Goal: Transaction & Acquisition: Subscribe to service/newsletter

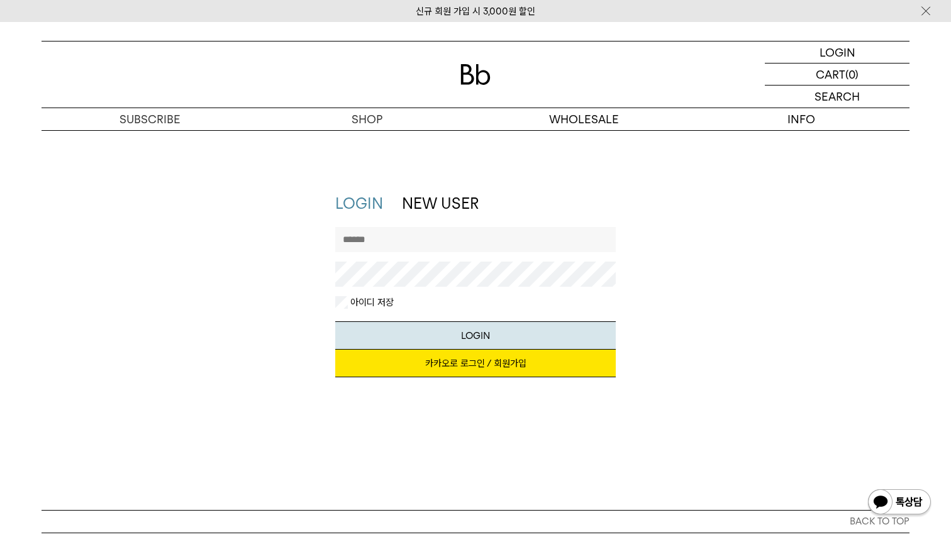
click at [476, 360] on link "카카오로 로그인 / 회원가입" at bounding box center [475, 364] width 281 height 28
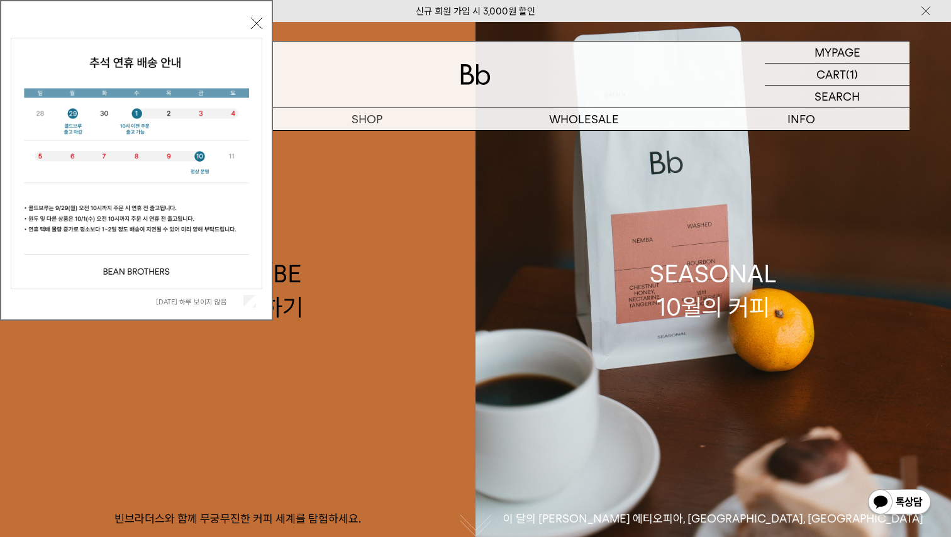
click at [260, 19] on button "닫기" at bounding box center [256, 23] width 11 height 11
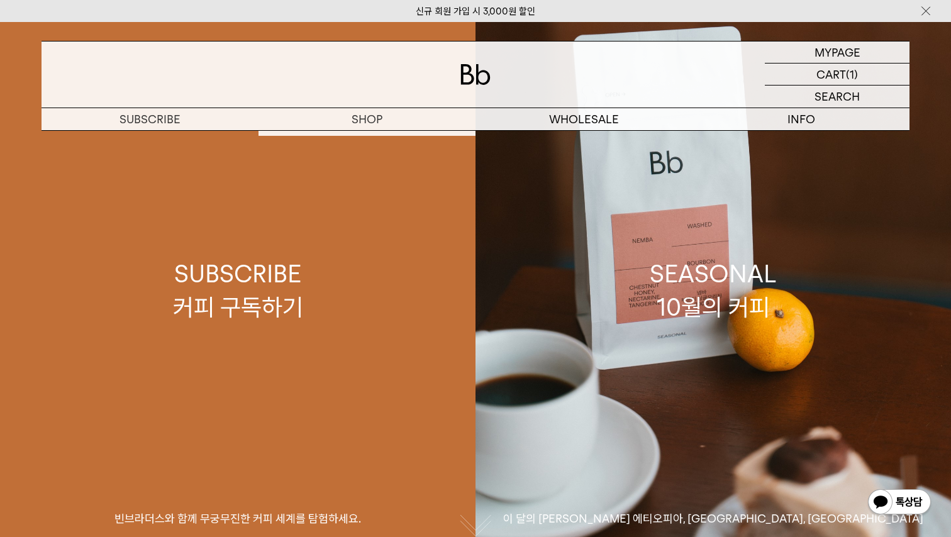
click at [290, 332] on link "SUBSCRIBE 커피 구독하기 빈브라더스와 함께 무궁무진한 커피 세계를 탐험하세요." at bounding box center [238, 290] width 476 height 537
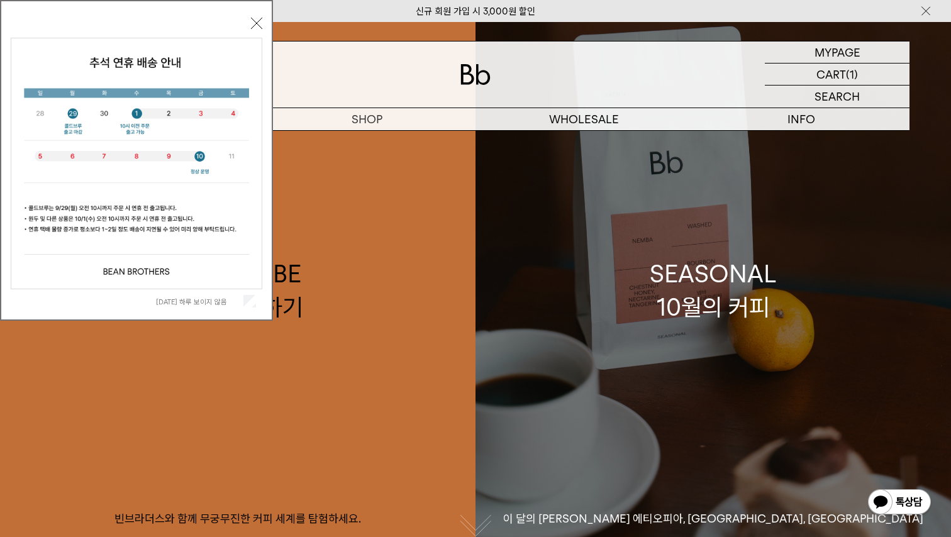
click at [641, 280] on link "SEASONAL 10월의 커피 이 달의 [PERSON_NAME] 에티오피아, [GEOGRAPHIC_DATA], [GEOGRAPHIC_DATA]" at bounding box center [714, 290] width 476 height 537
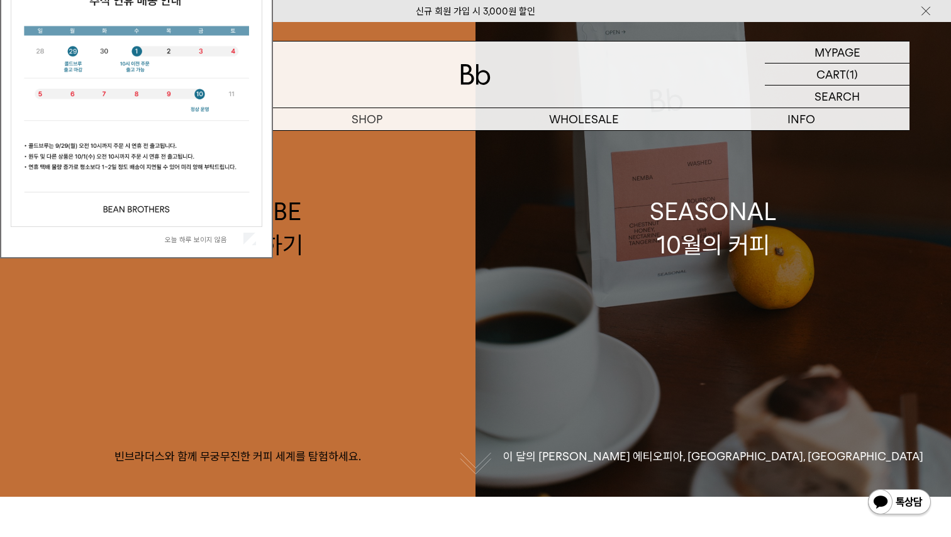
scroll to position [68, 0]
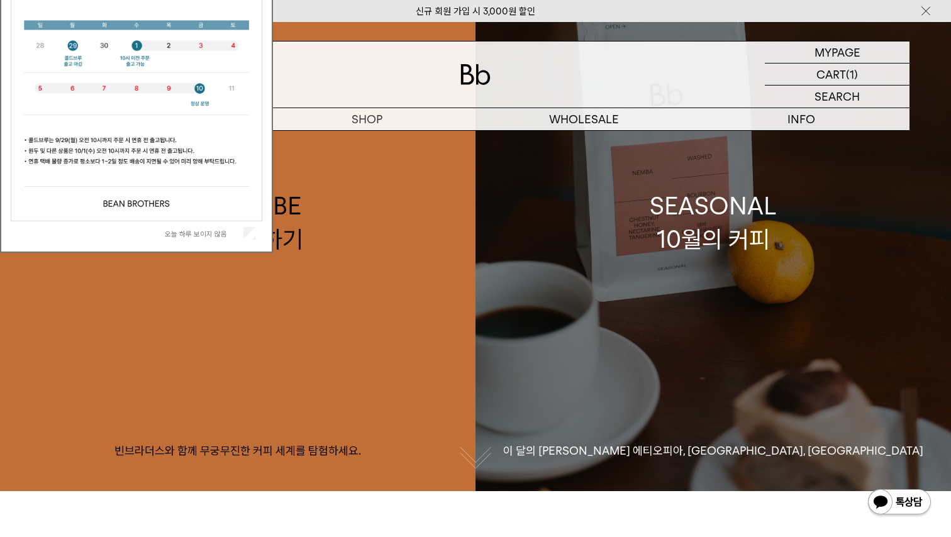
click at [799, 248] on link "SEASONAL 10월의 커피 이 달의 제철 커피 에티오피아, 부룬디, 콜롬비아" at bounding box center [714, 222] width 476 height 537
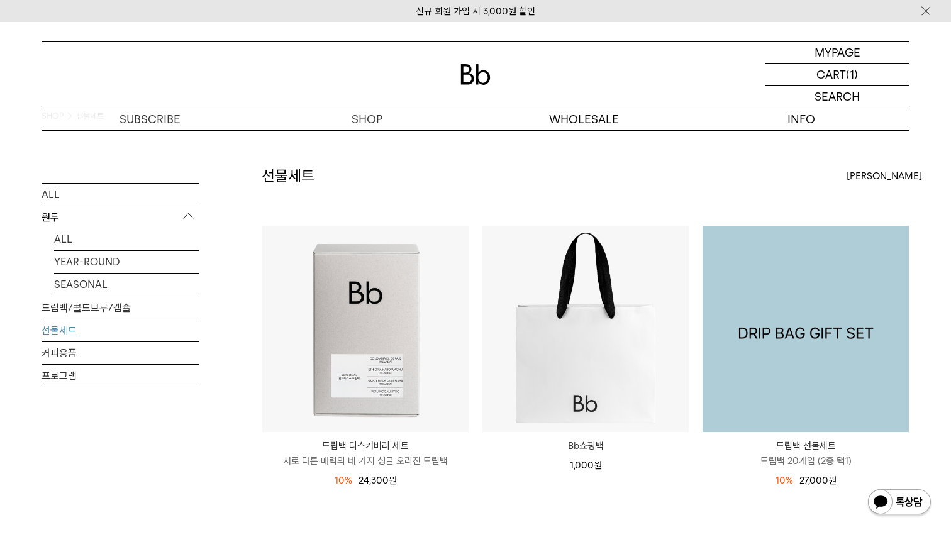
scroll to position [38, 0]
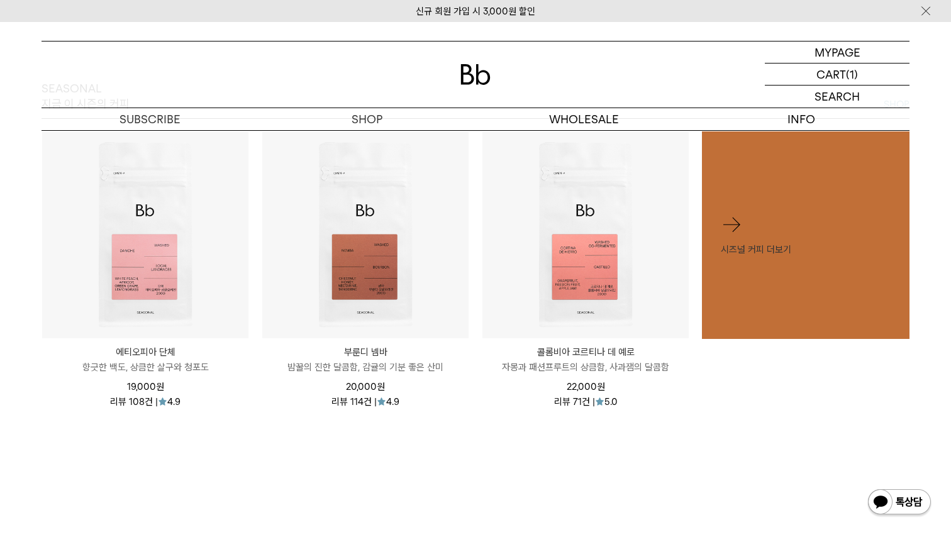
scroll to position [586, 0]
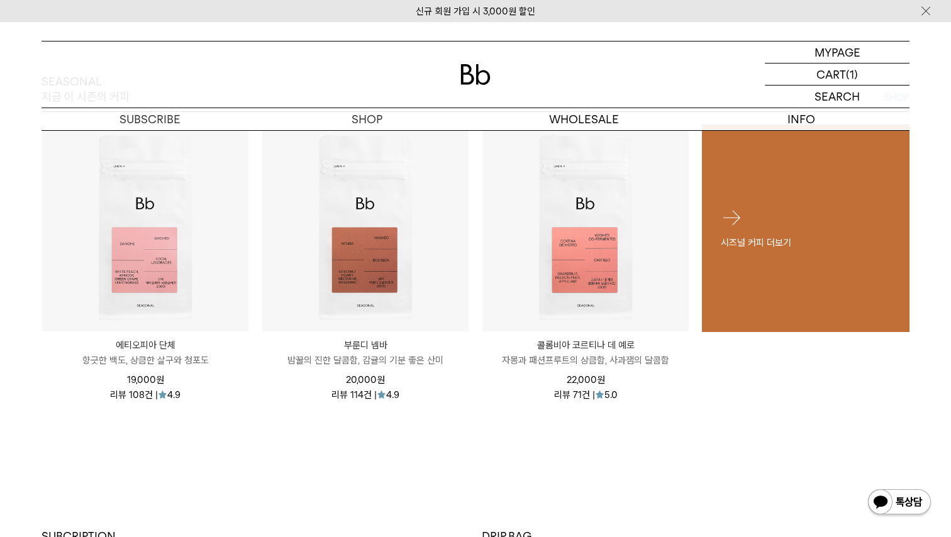
click at [771, 274] on link "시즈널 커피 더보기" at bounding box center [806, 229] width 208 height 208
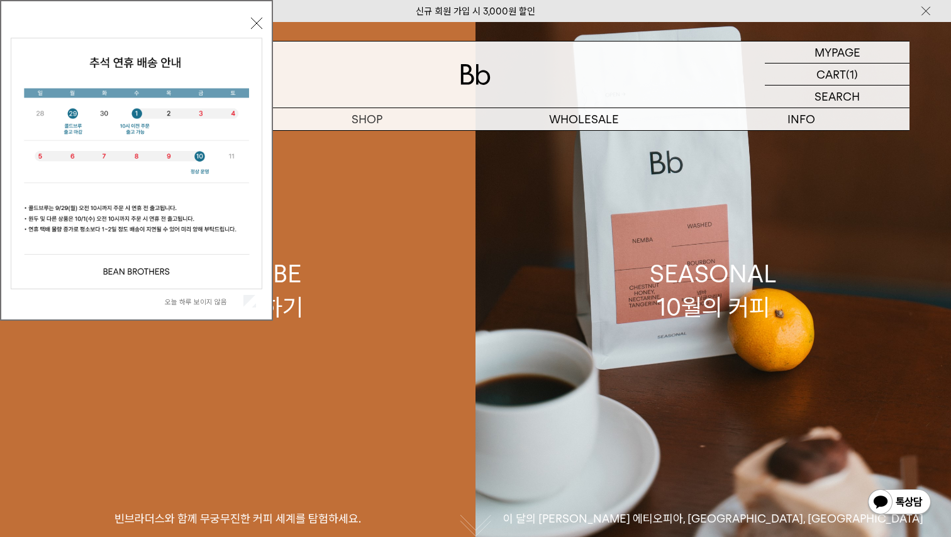
click at [346, 260] on link "SUBSCRIBE 커피 구독하기 빈브라더스와 함께 무궁무진한 커피 세계를 탐험하세요." at bounding box center [238, 290] width 476 height 537
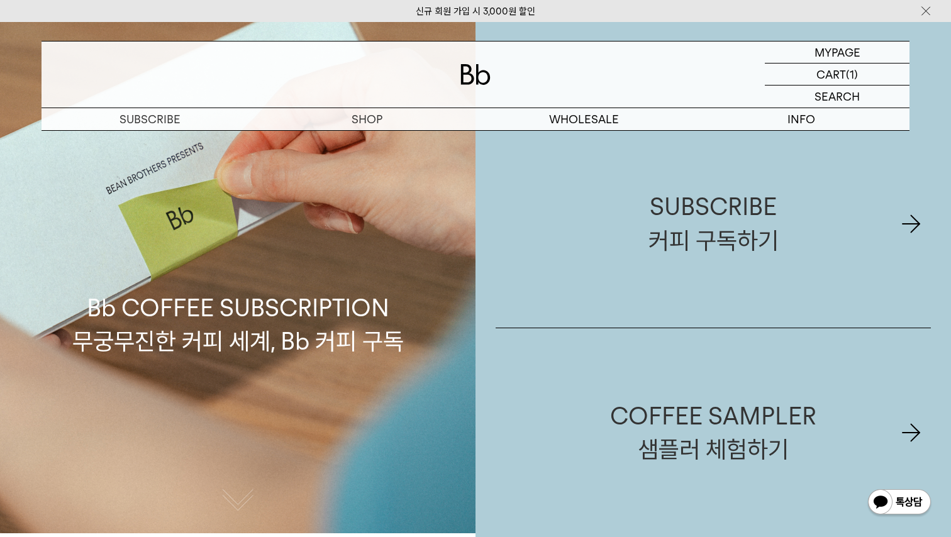
scroll to position [31, 0]
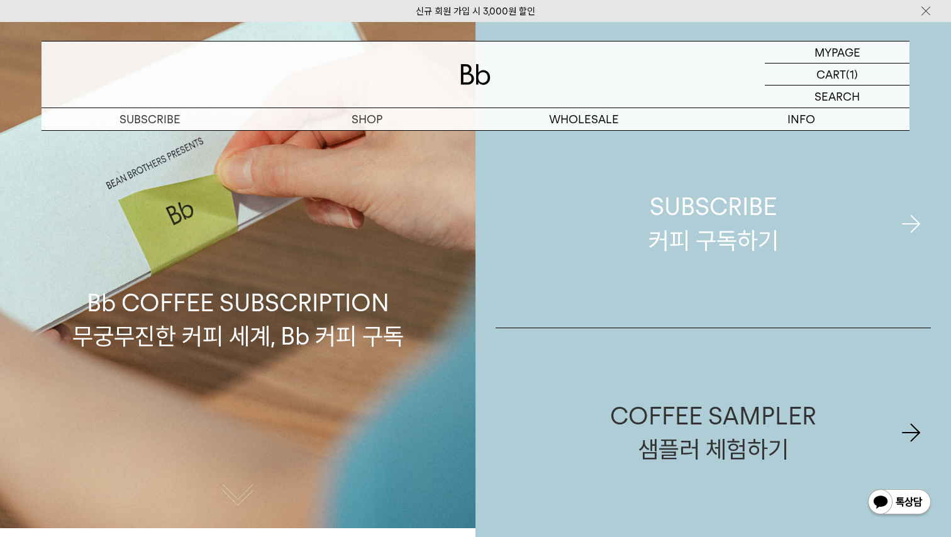
click at [694, 248] on div "SUBSCRIBE 커피 구독하기" at bounding box center [713, 223] width 130 height 67
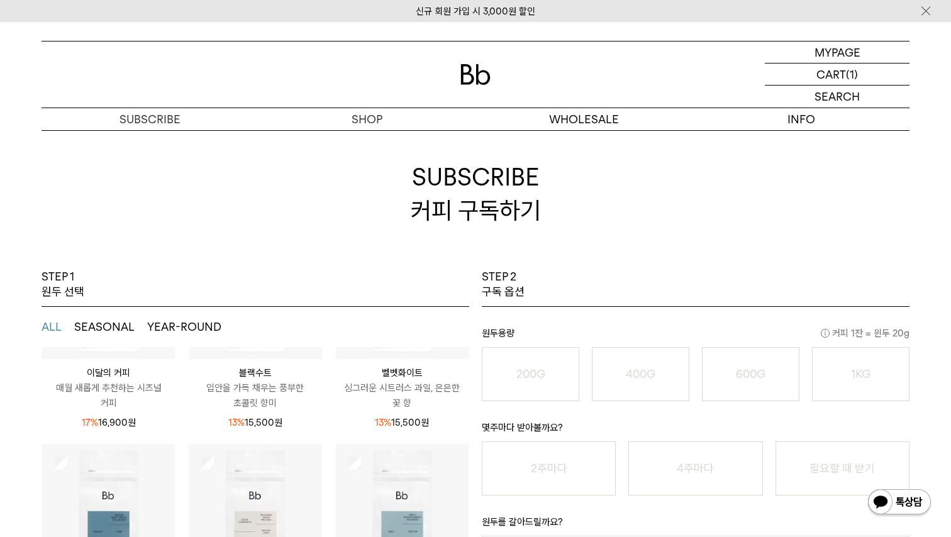
scroll to position [9, 0]
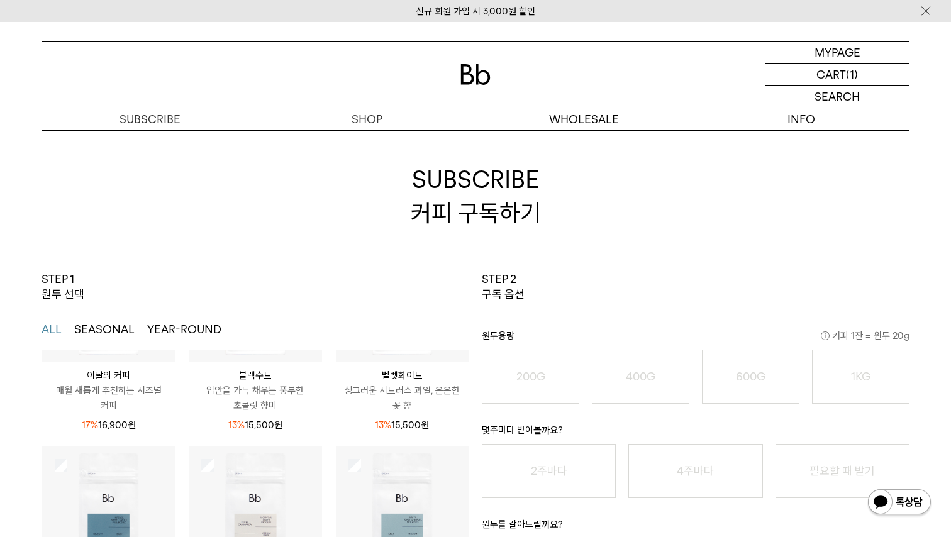
click at [125, 325] on button "SEASONAL" at bounding box center [104, 329] width 60 height 15
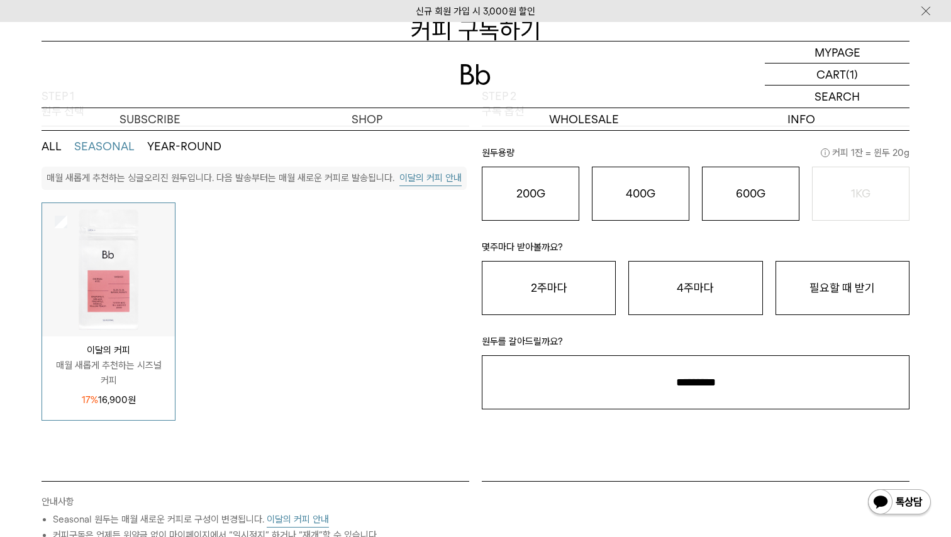
scroll to position [188, 0]
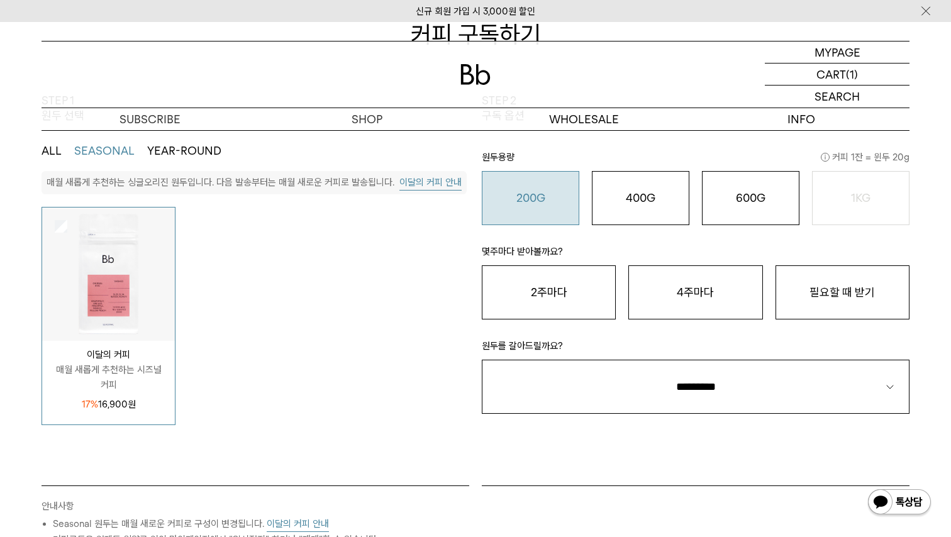
click at [514, 217] on button "200G 16,900 원" at bounding box center [530, 198] width 97 height 54
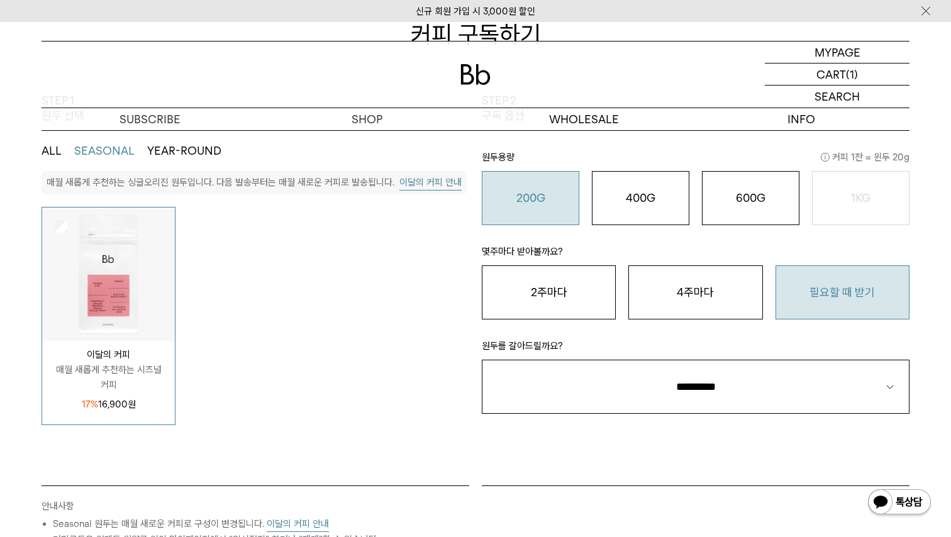
click at [835, 306] on button "필요할 때 받기" at bounding box center [843, 292] width 134 height 54
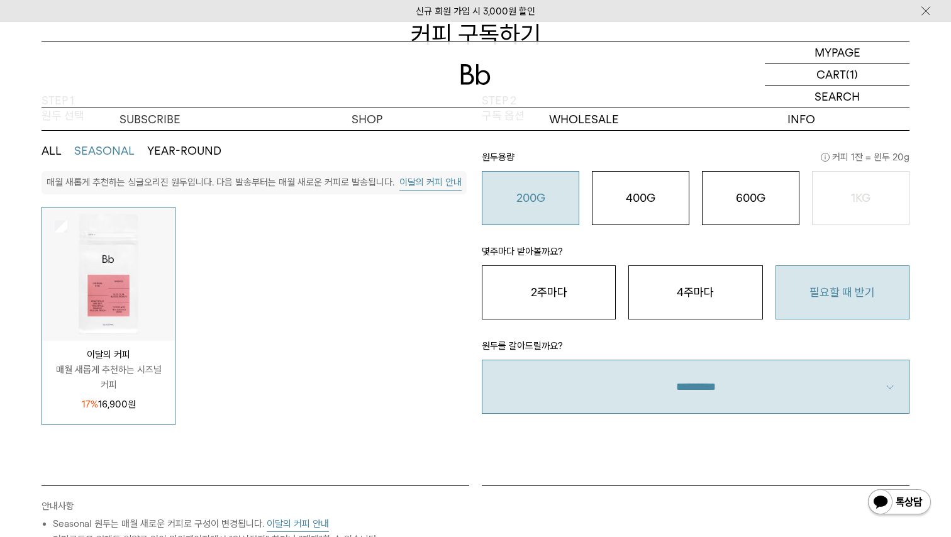
select select "**"
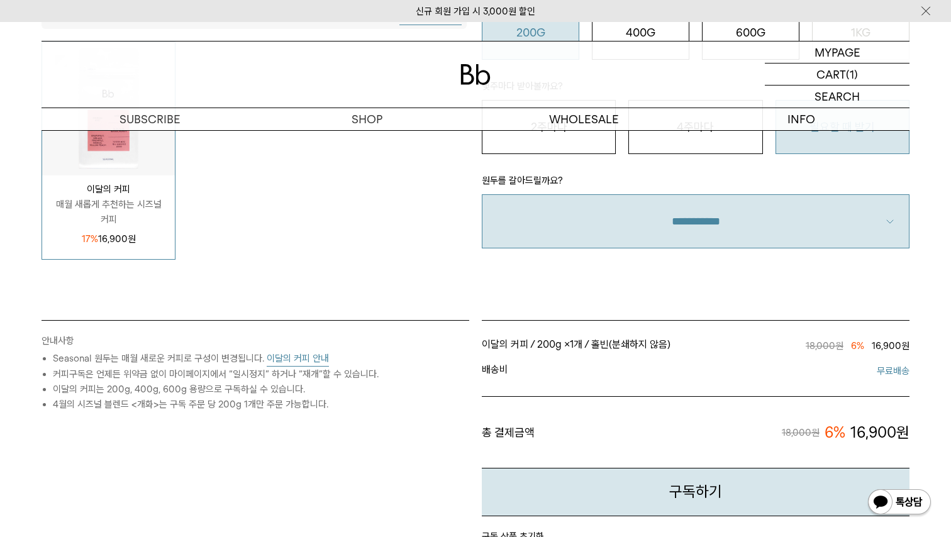
scroll to position [375, 0]
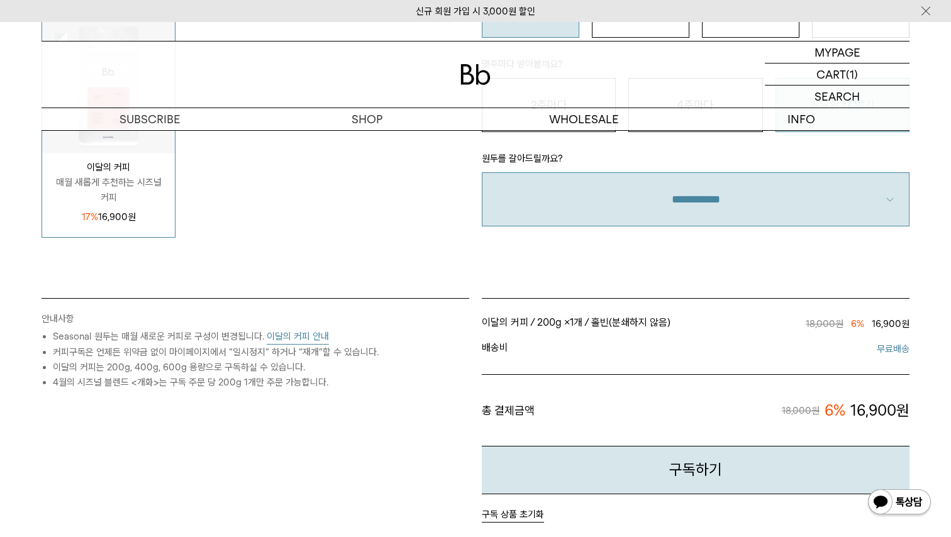
click at [598, 371] on ul "이달의 커피 / 200g × 1개 / 홀빈(분쇄하지 않음) / 필요할 때 받기 18,000원 6% 16,900원 이달의 커피 / 200g / …" at bounding box center [696, 378] width 428 height 135
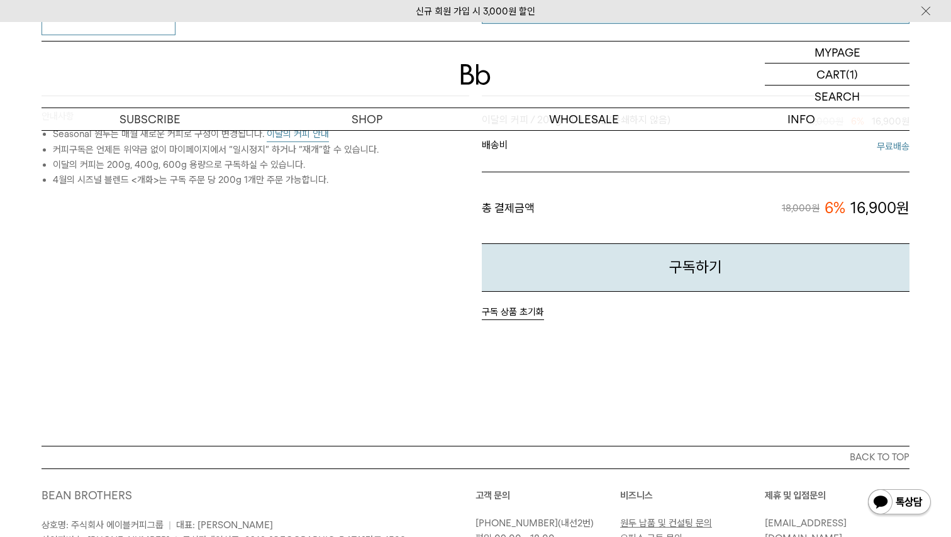
scroll to position [540, 0]
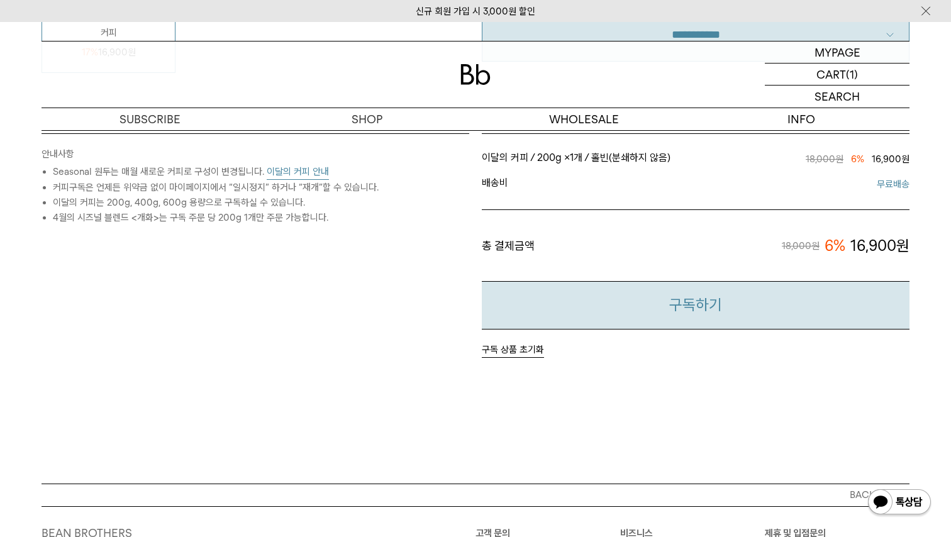
click at [617, 317] on button "구독하기" at bounding box center [696, 305] width 428 height 48
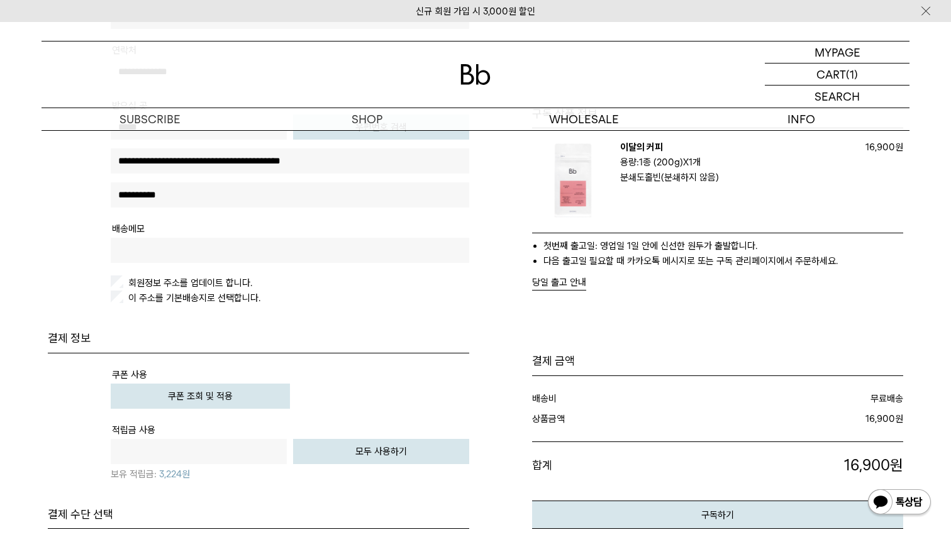
scroll to position [330, 0]
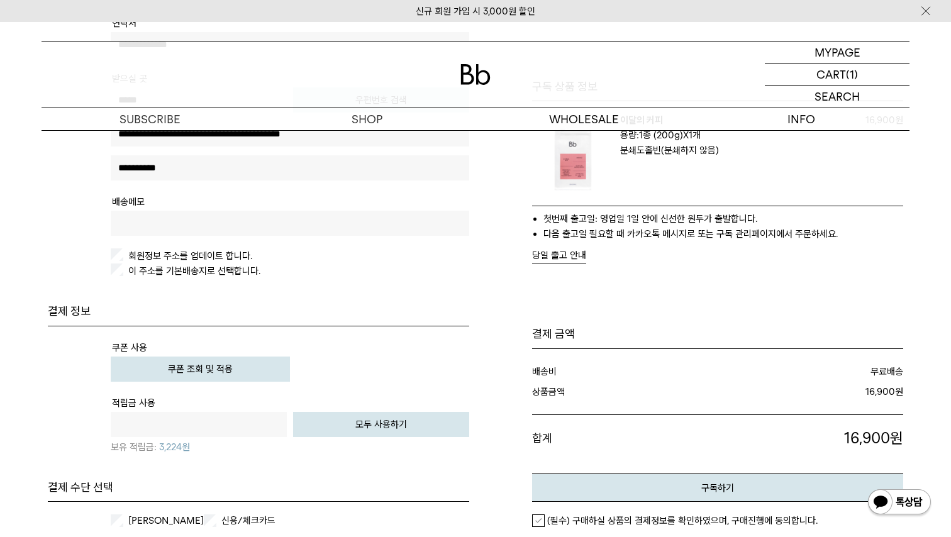
click at [240, 370] on button "쿠폰 조회 및 적용" at bounding box center [200, 369] width 179 height 25
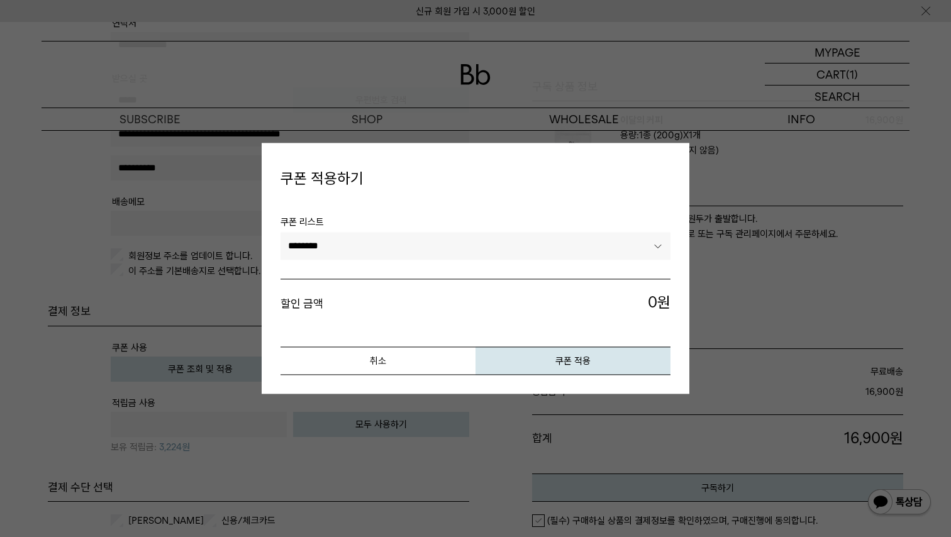
select select "*******"
click at [530, 373] on button "쿠폰 적용" at bounding box center [573, 361] width 195 height 28
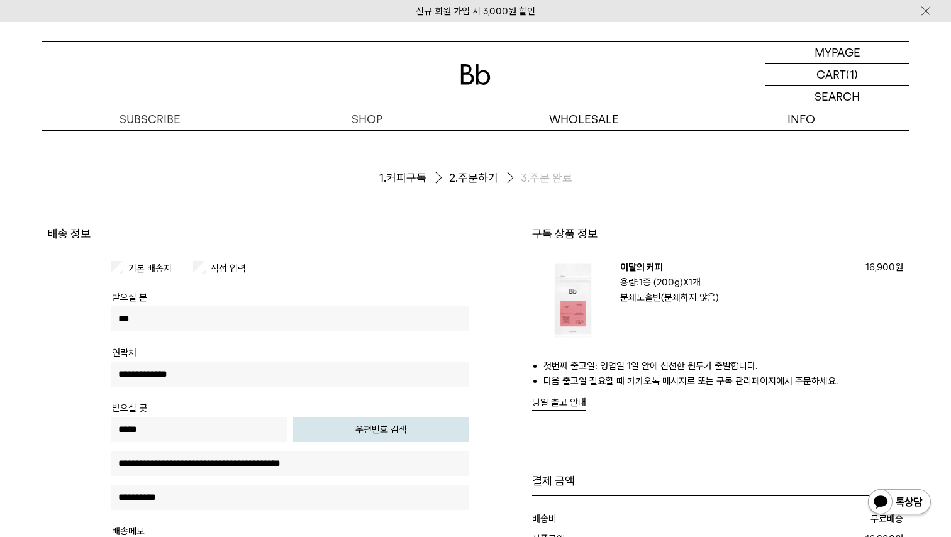
scroll to position [0, 0]
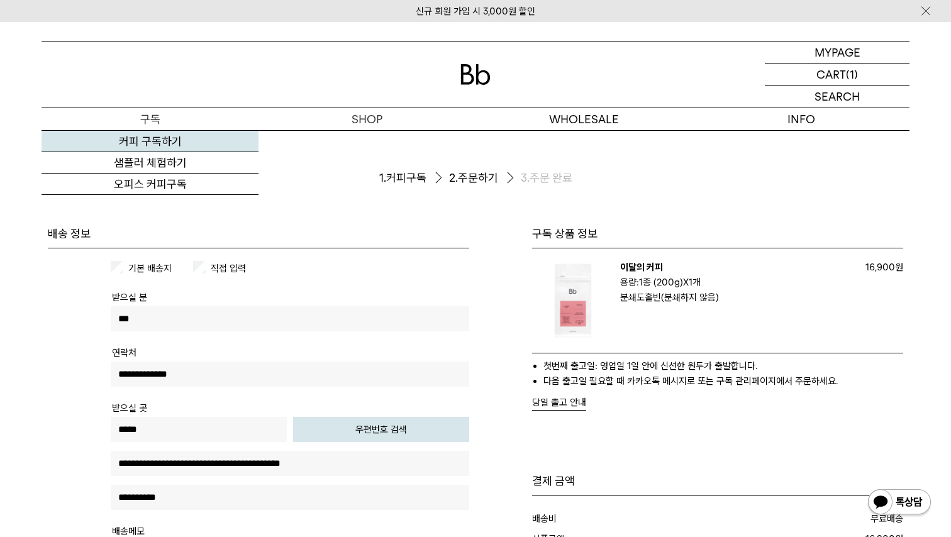
click at [174, 144] on link "커피 구독하기" at bounding box center [150, 141] width 217 height 21
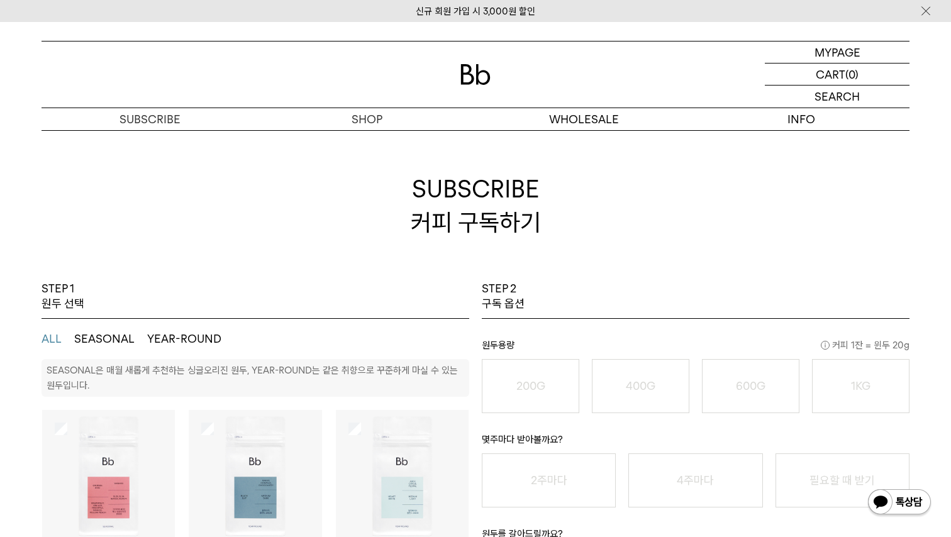
click at [461, 77] on img at bounding box center [475, 74] width 30 height 21
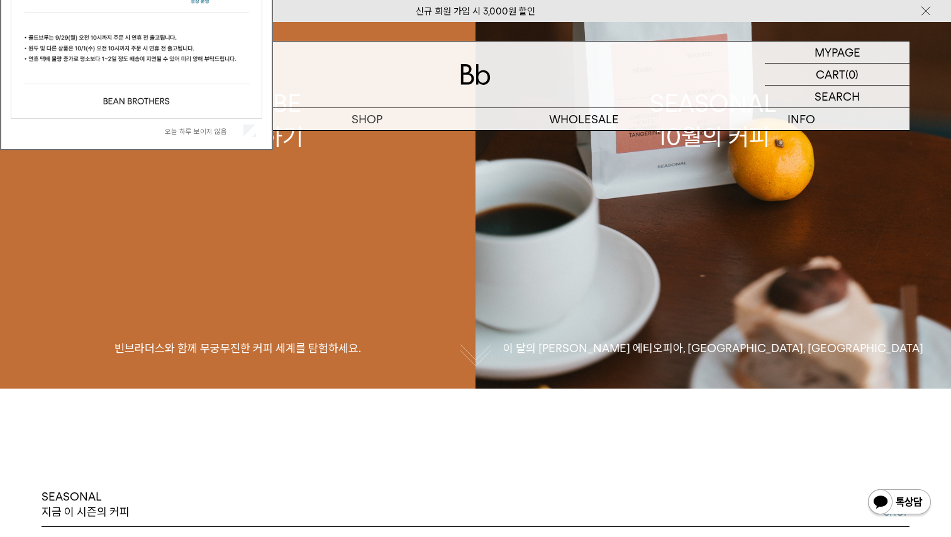
scroll to position [199, 0]
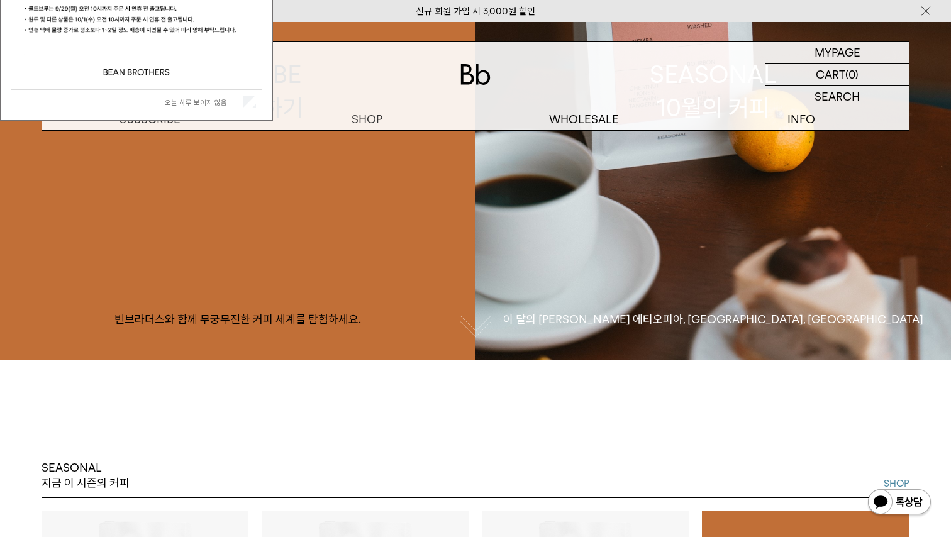
click at [484, 331] on button "button" at bounding box center [475, 327] width 31 height 31
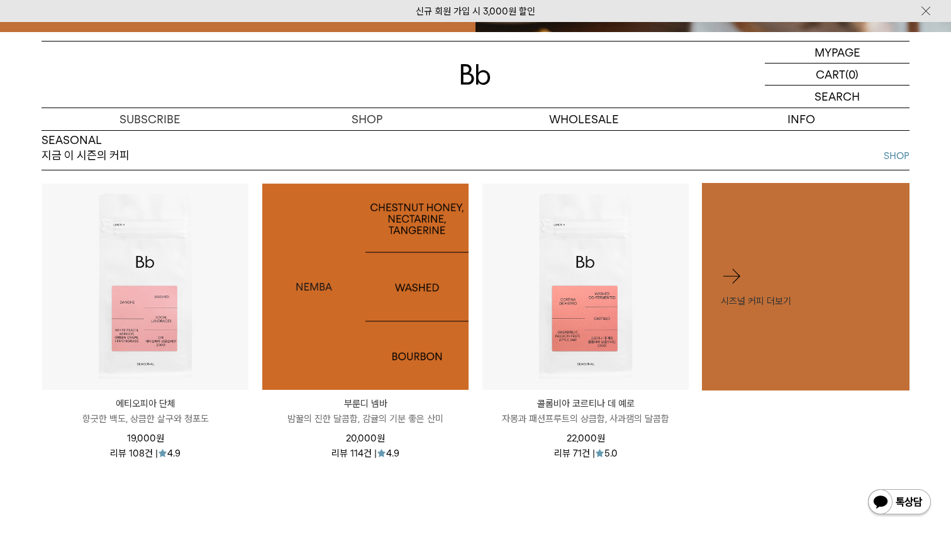
scroll to position [547, 0]
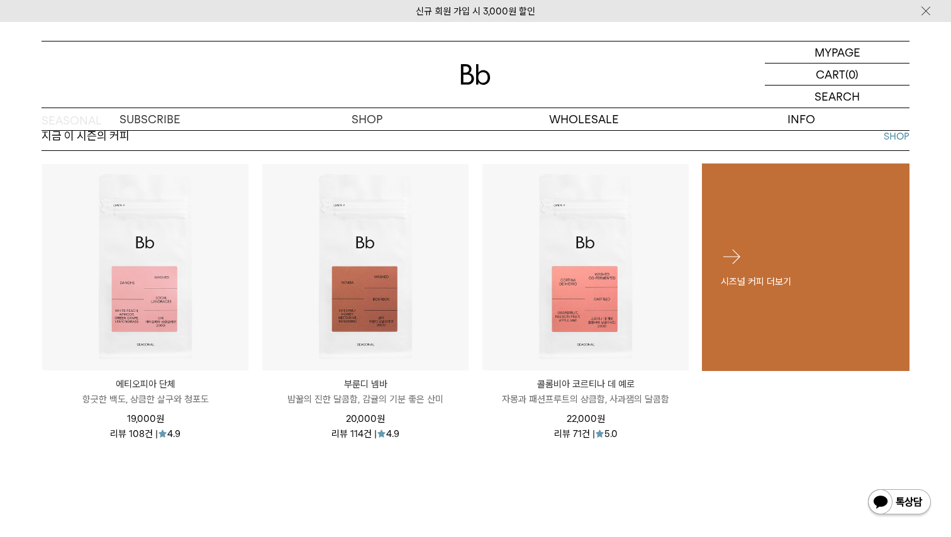
click at [770, 264] on div "시즈널 커피 더보기" at bounding box center [806, 266] width 208 height 81
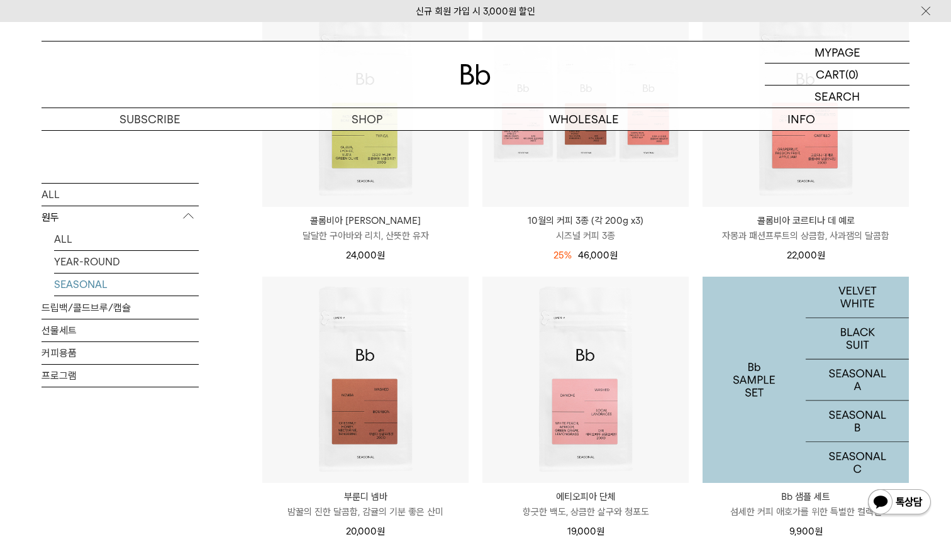
scroll to position [245, 0]
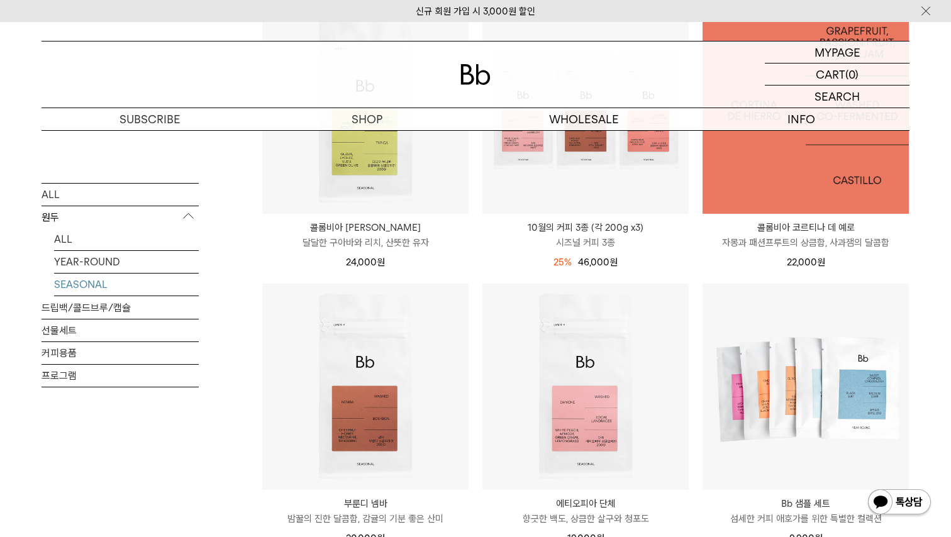
click at [777, 184] on img at bounding box center [806, 111] width 206 height 206
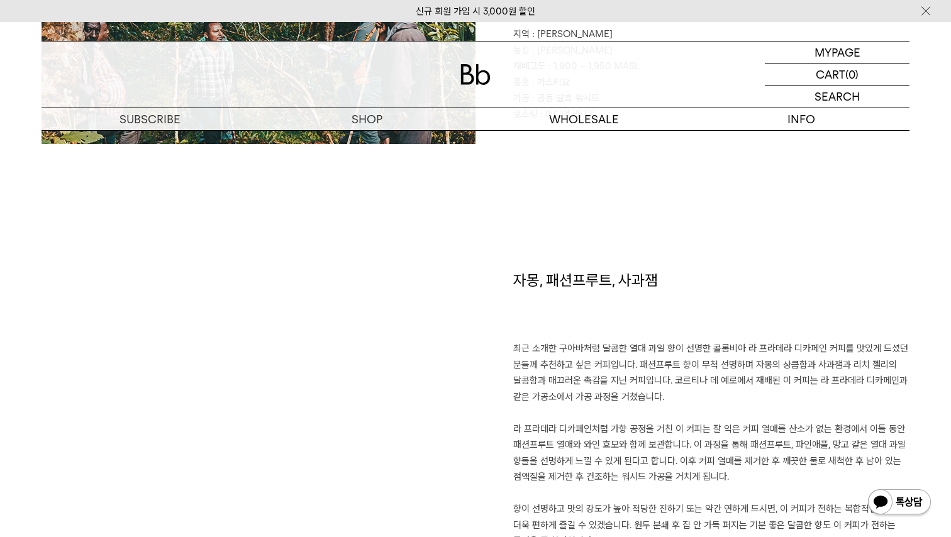
scroll to position [782, 0]
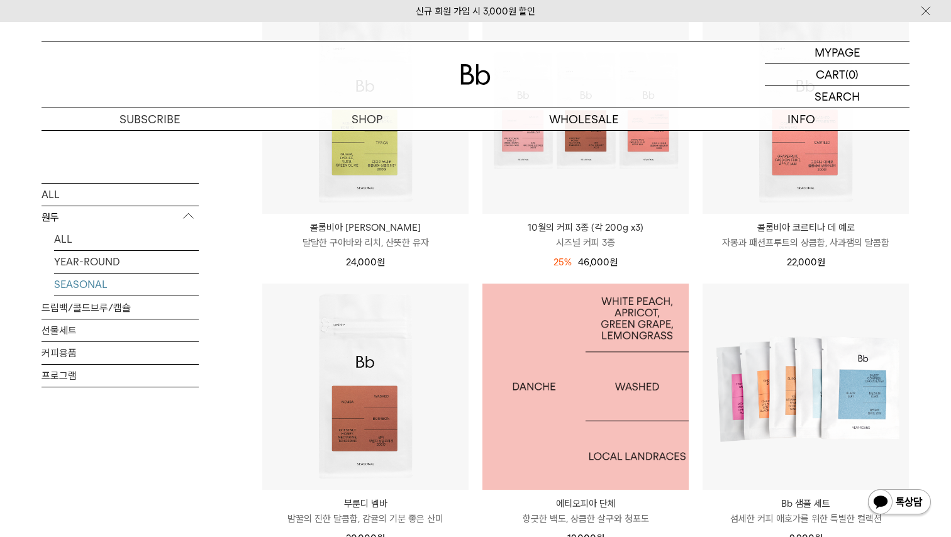
scroll to position [245, 0]
click at [579, 433] on img at bounding box center [585, 387] width 206 height 206
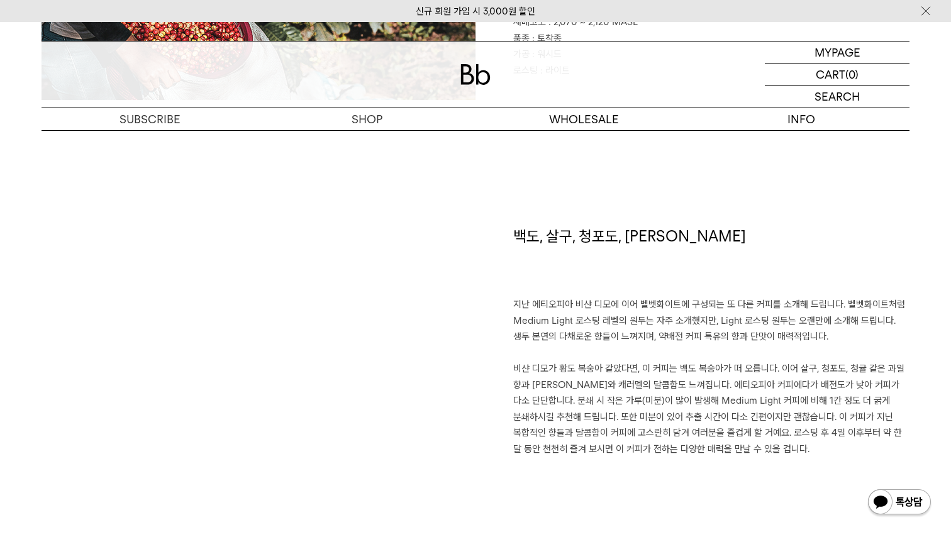
scroll to position [814, 0]
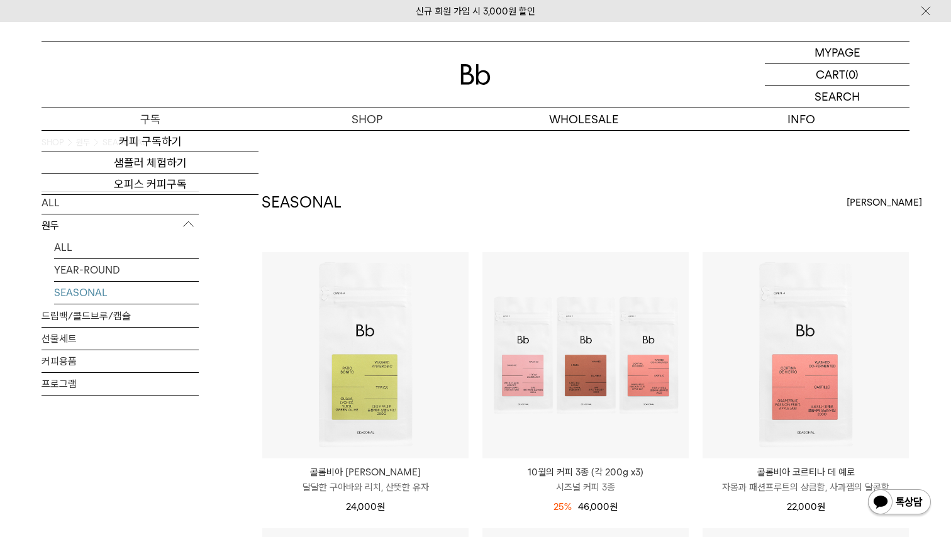
click at [137, 123] on p "구독" at bounding box center [150, 119] width 217 height 22
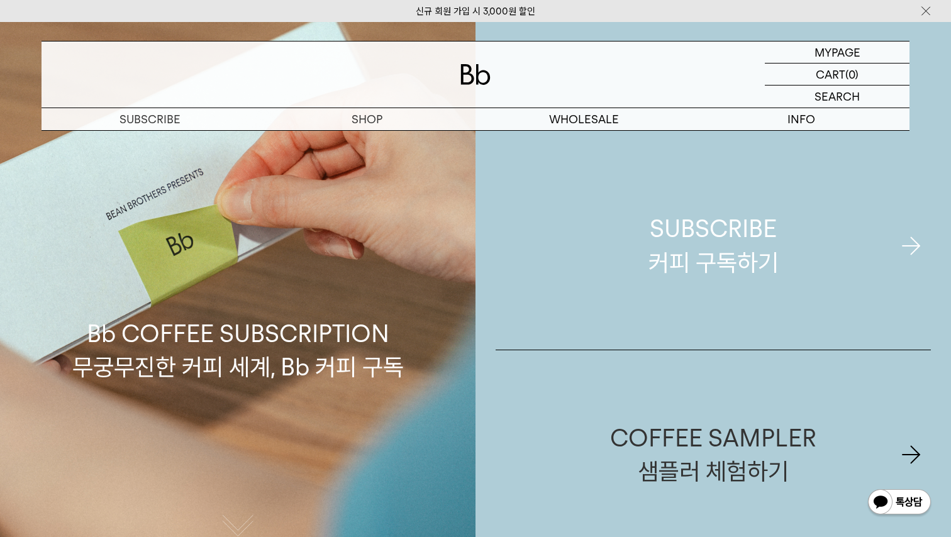
click at [692, 236] on div "SUBSCRIBE 커피 구독하기" at bounding box center [713, 245] width 130 height 67
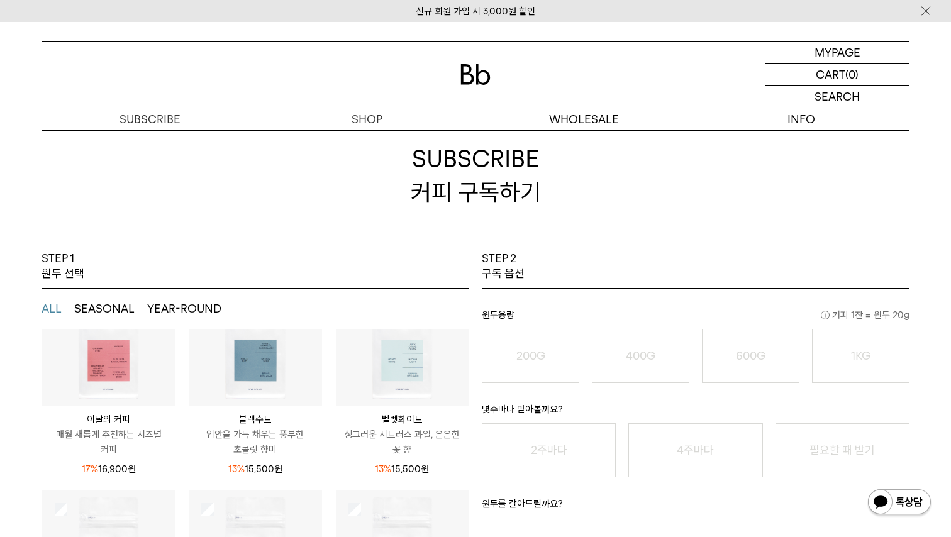
scroll to position [75, 0]
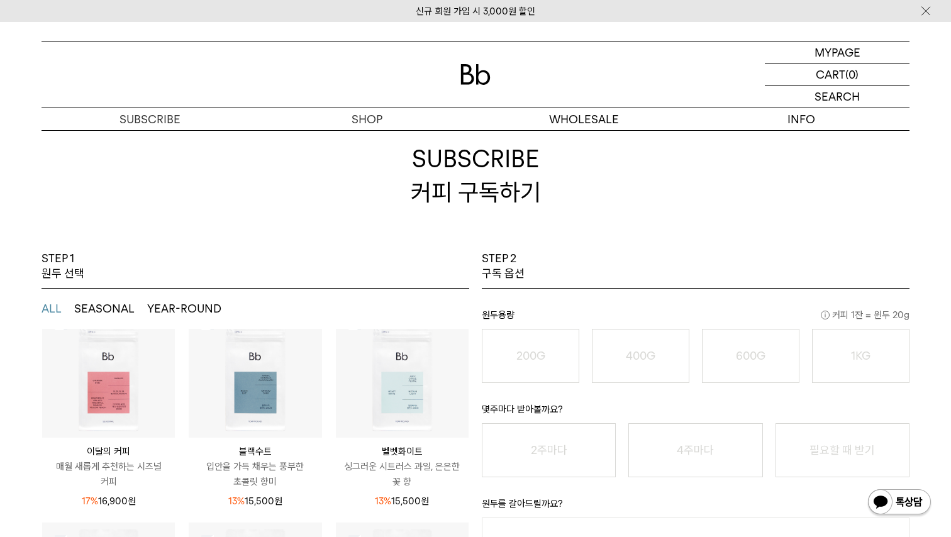
click at [108, 377] on img at bounding box center [108, 371] width 133 height 133
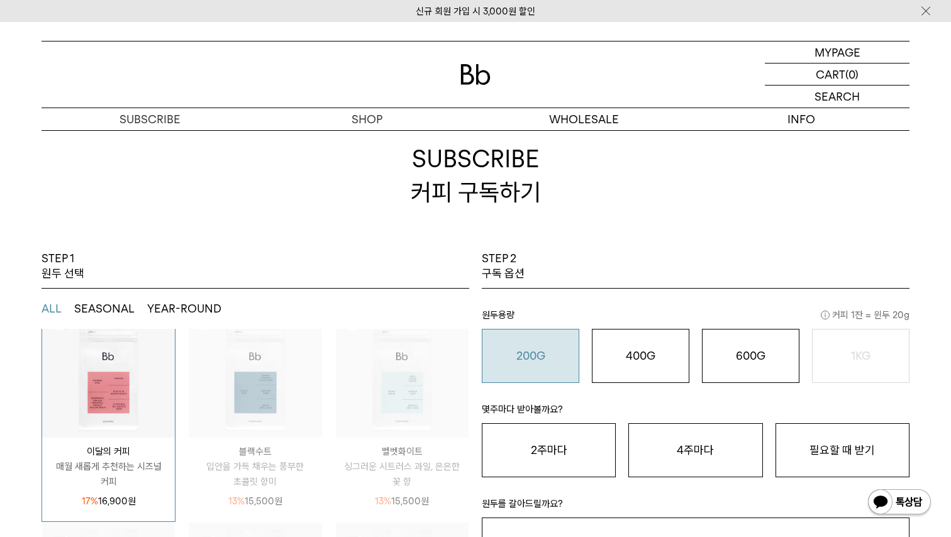
click at [538, 371] on button "200G 16,900 원" at bounding box center [530, 356] width 97 height 54
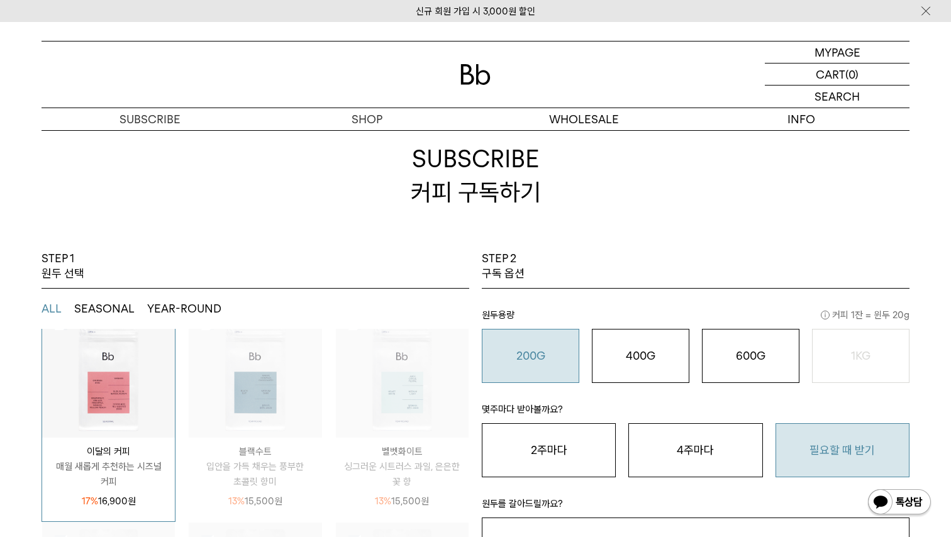
click at [818, 459] on button "필요할 때 받기" at bounding box center [843, 450] width 134 height 54
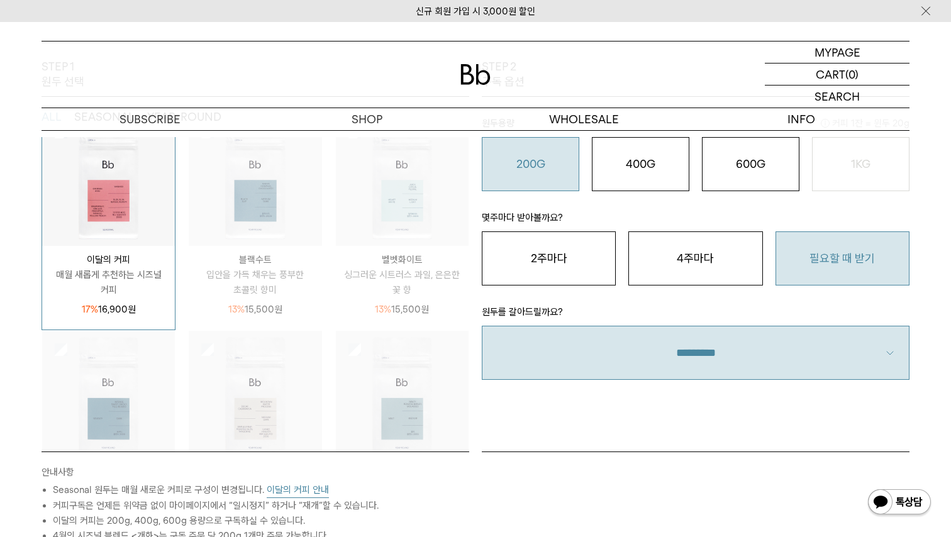
scroll to position [230, 0]
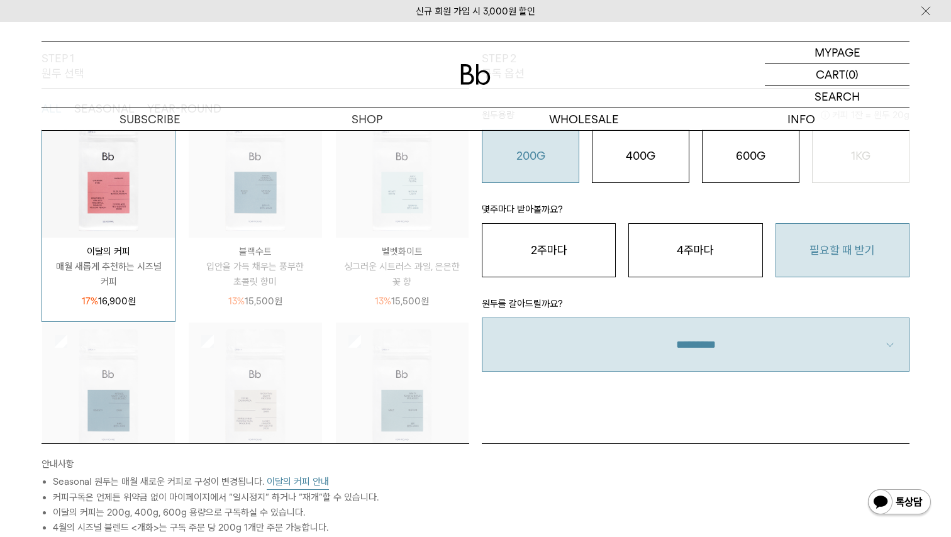
select select "**"
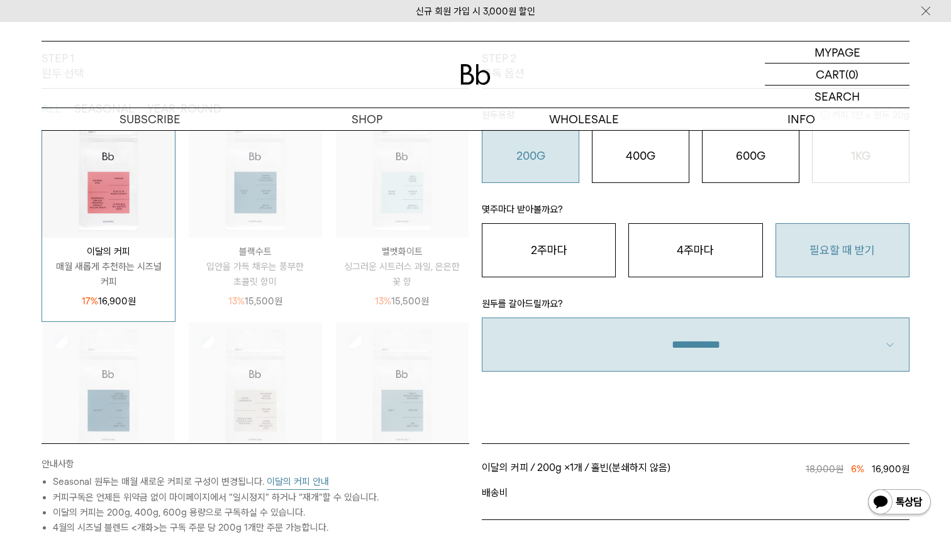
click at [643, 419] on div "STEP 2 구독 옵션 원두용량 커피 1잔 = 윈두 20g 200G 16,900 원 400G 31,000 원 600G 43,000 원 1KG …" at bounding box center [696, 247] width 440 height 392
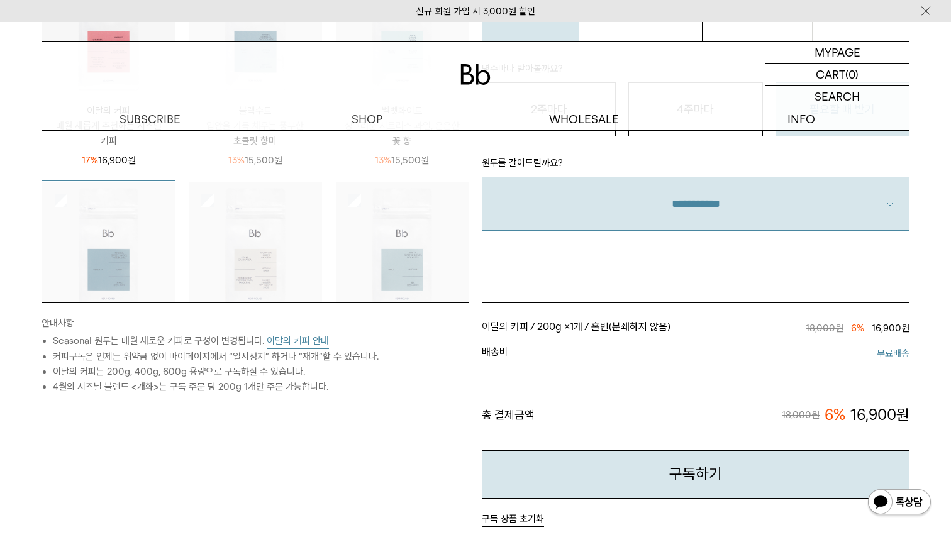
scroll to position [456, 0]
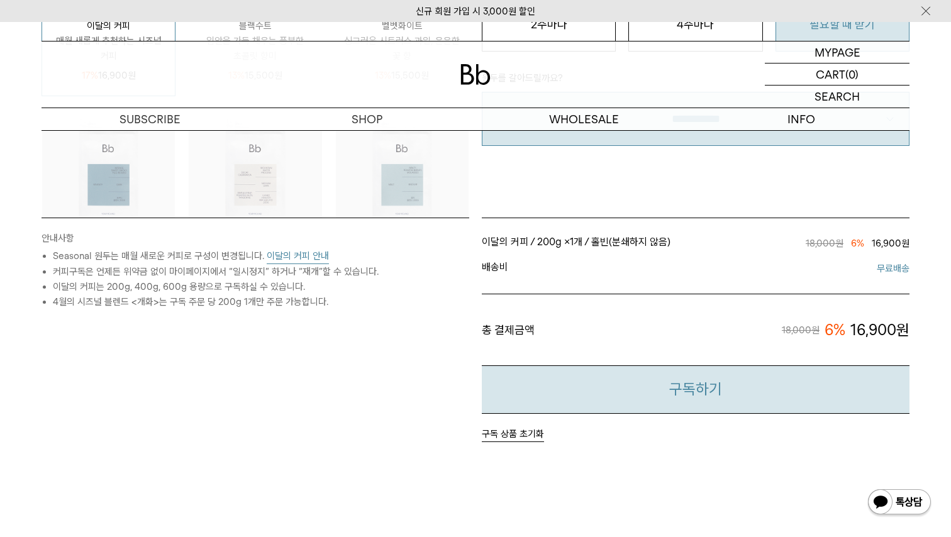
click at [684, 399] on button "구독하기" at bounding box center [696, 389] width 428 height 48
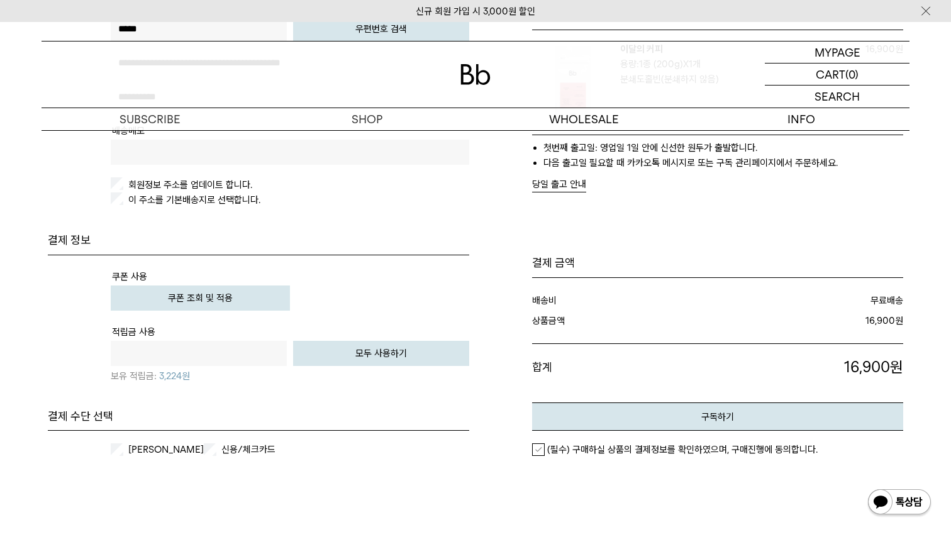
scroll to position [62, 0]
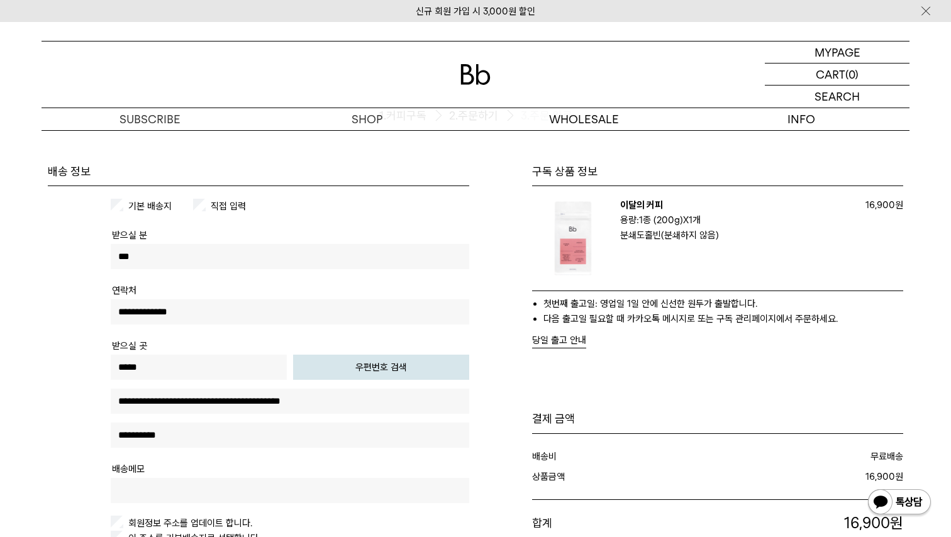
click at [325, 369] on button "우편번호 검색" at bounding box center [381, 367] width 176 height 25
type input "*****"
type input "**********"
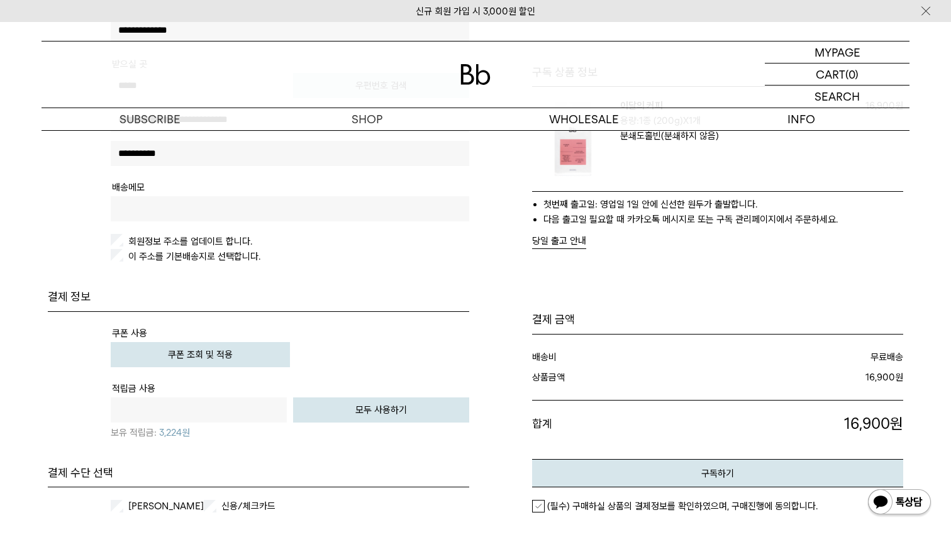
scroll to position [345, 0]
type input "**********"
click at [167, 345] on button "쿠폰 조회 및 적용" at bounding box center [200, 353] width 179 height 25
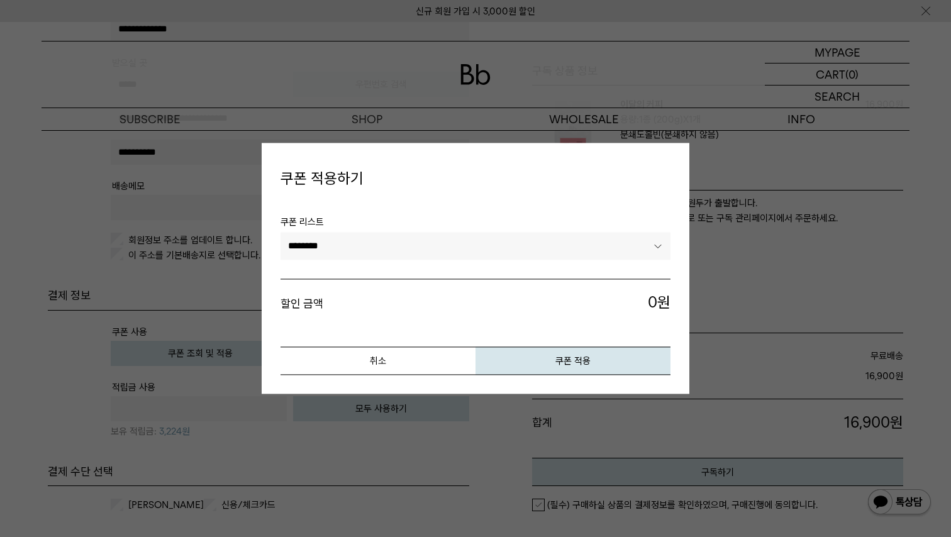
select select "*******"
click at [526, 360] on button "쿠폰 적용" at bounding box center [573, 361] width 195 height 28
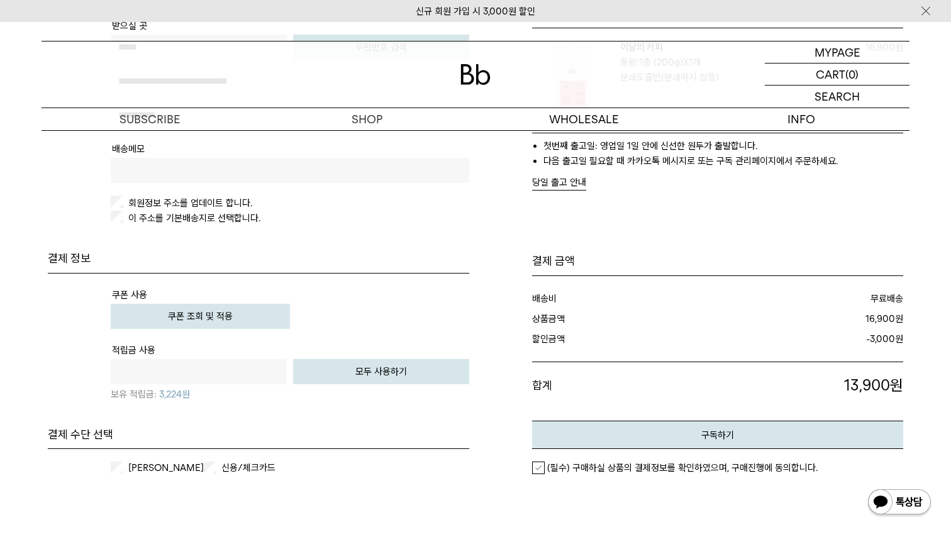
scroll to position [409, 0]
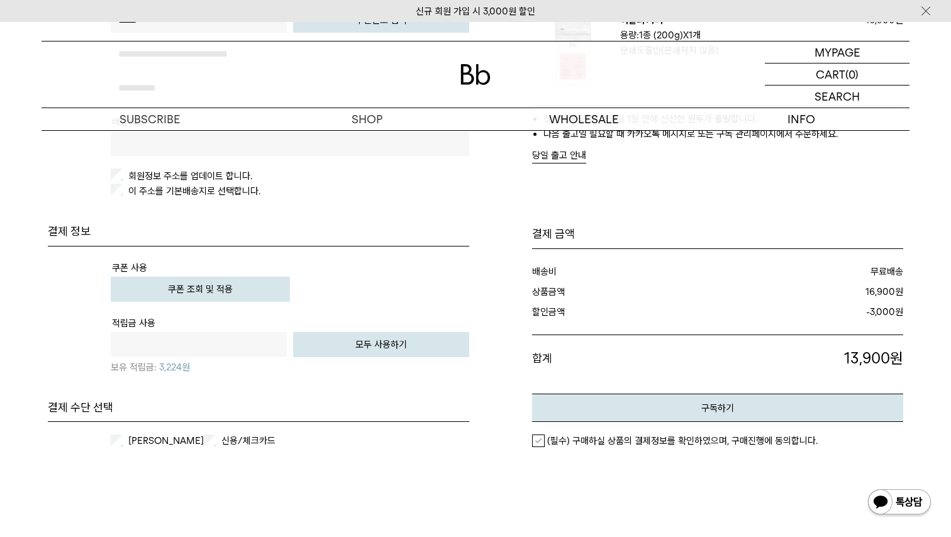
click at [229, 351] on input "text" at bounding box center [199, 344] width 176 height 25
type input "***"
click at [247, 392] on table "쿠폰 사용 쿠폰 조회 및 적용 적립금 사용 *** 원 전액 사용하기 모두 사용하기" at bounding box center [258, 323] width 421 height 153
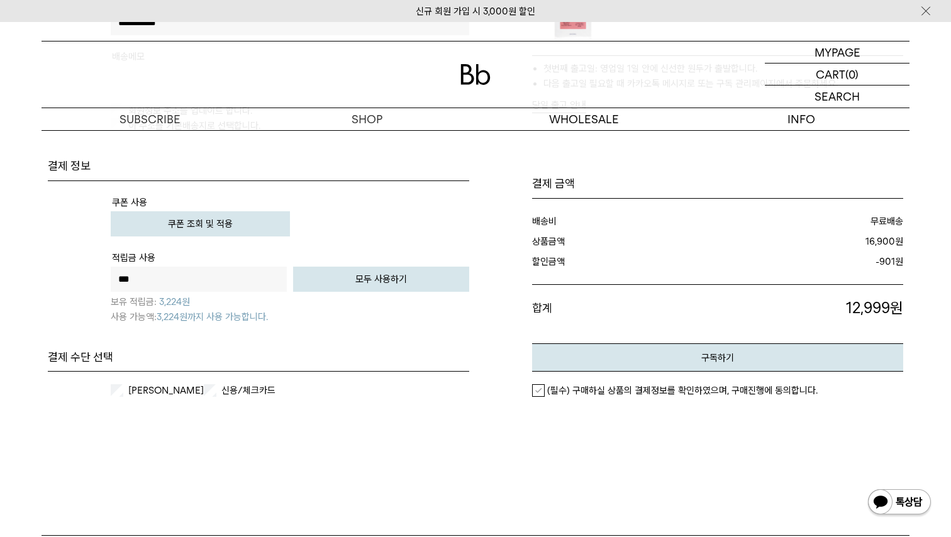
scroll to position [477, 0]
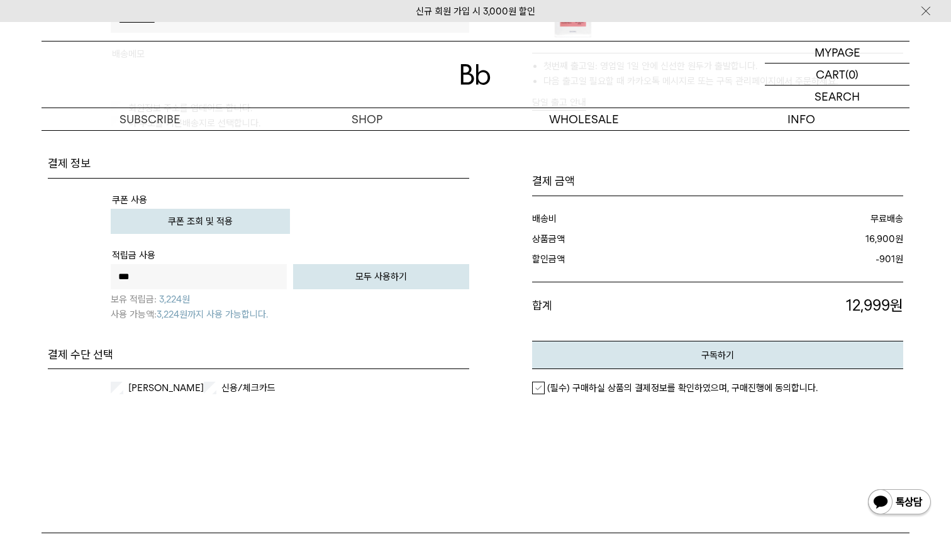
click at [145, 379] on div "카카오페이 신용/체크카드 개인카드 법인카드" at bounding box center [258, 388] width 421 height 38
click at [145, 393] on label "카카오페이" at bounding box center [165, 388] width 78 height 13
click at [657, 385] on em "(필수) 구매하실 상품의 결제정보를 확인하였으며, 구매진행에 동의합니다." at bounding box center [682, 387] width 270 height 11
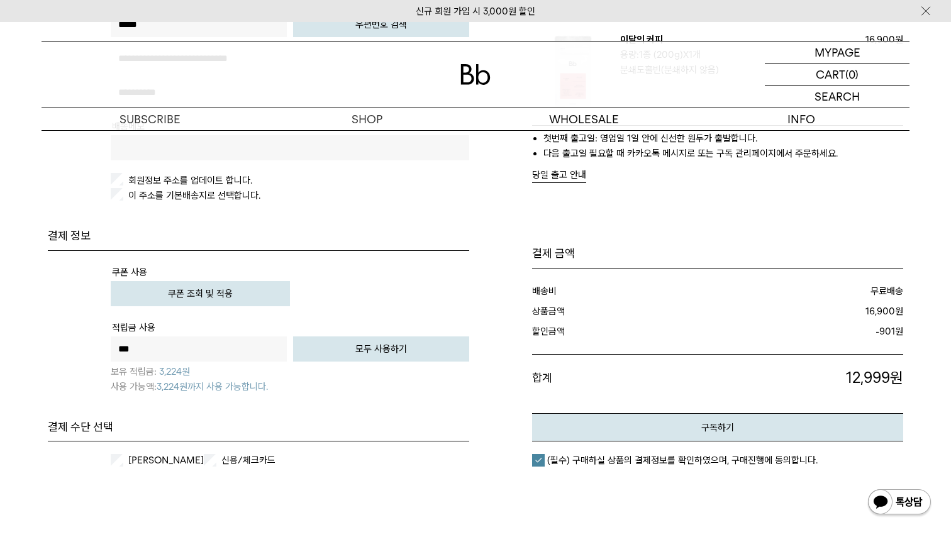
scroll to position [376, 0]
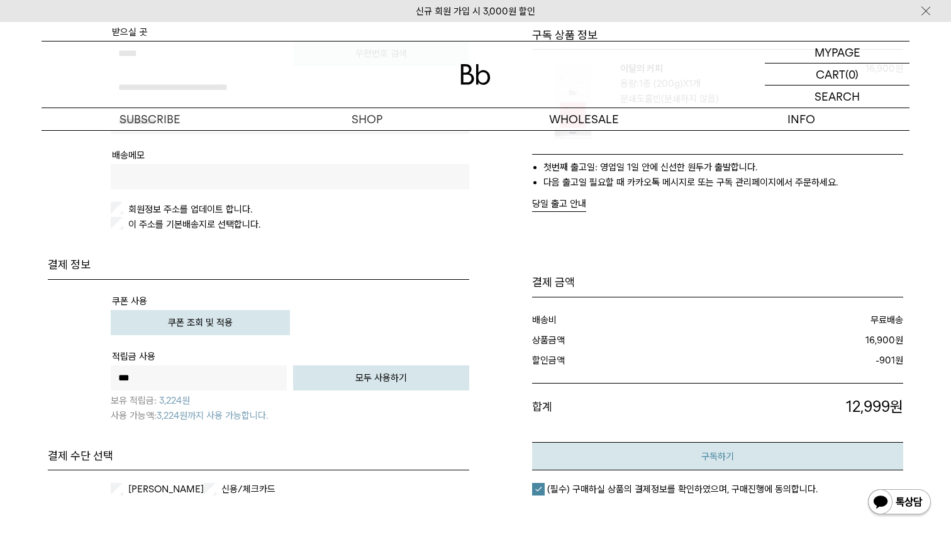
click at [597, 459] on button "구독하기" at bounding box center [717, 456] width 371 height 28
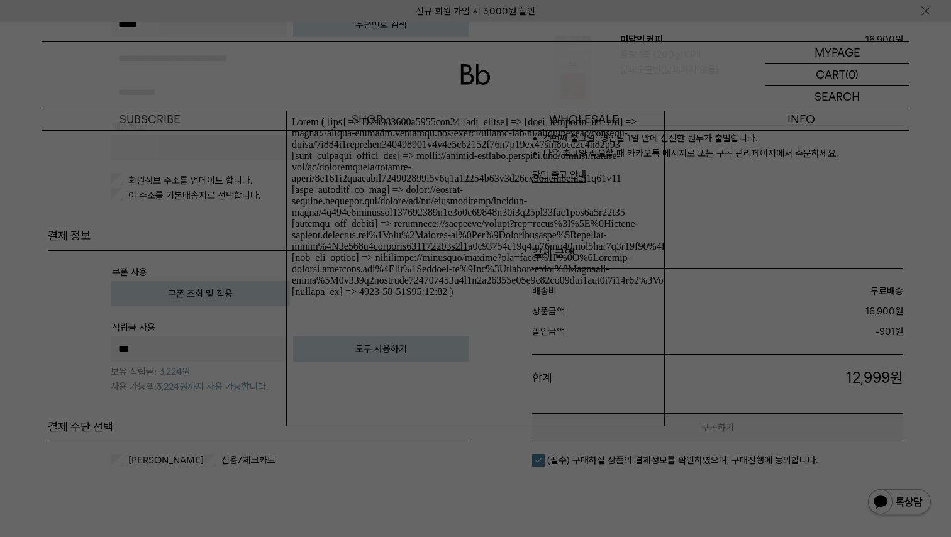
scroll to position [423, 0]
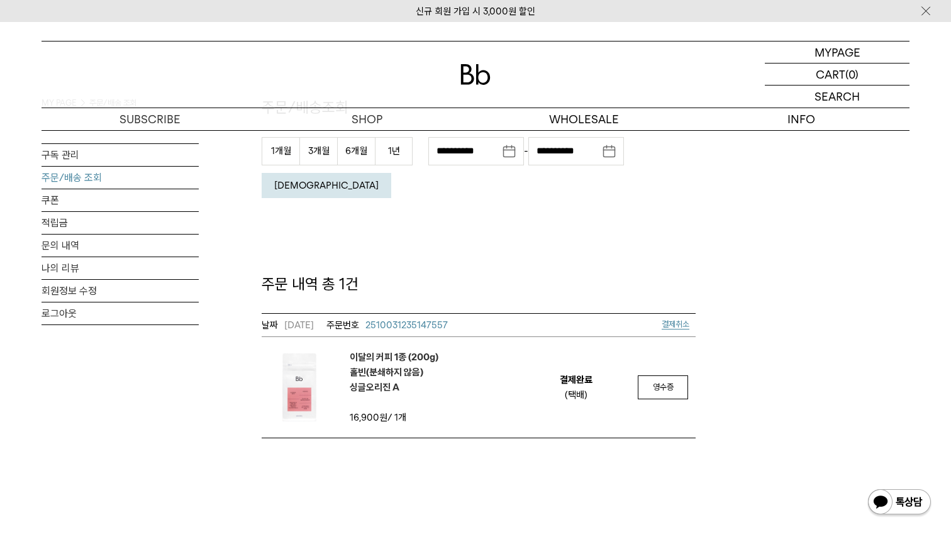
scroll to position [2, 0]
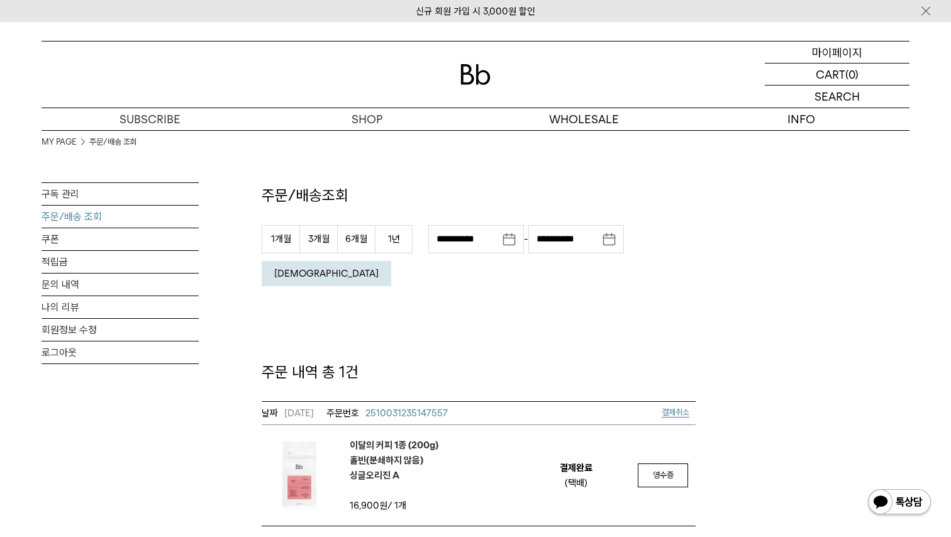
click at [828, 57] on p "마이페이지" at bounding box center [837, 52] width 50 height 21
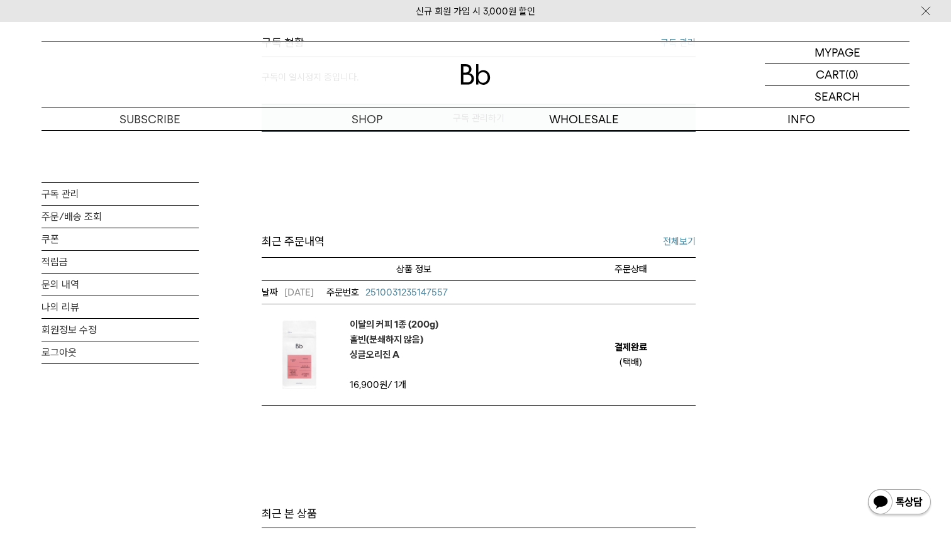
scroll to position [416, 0]
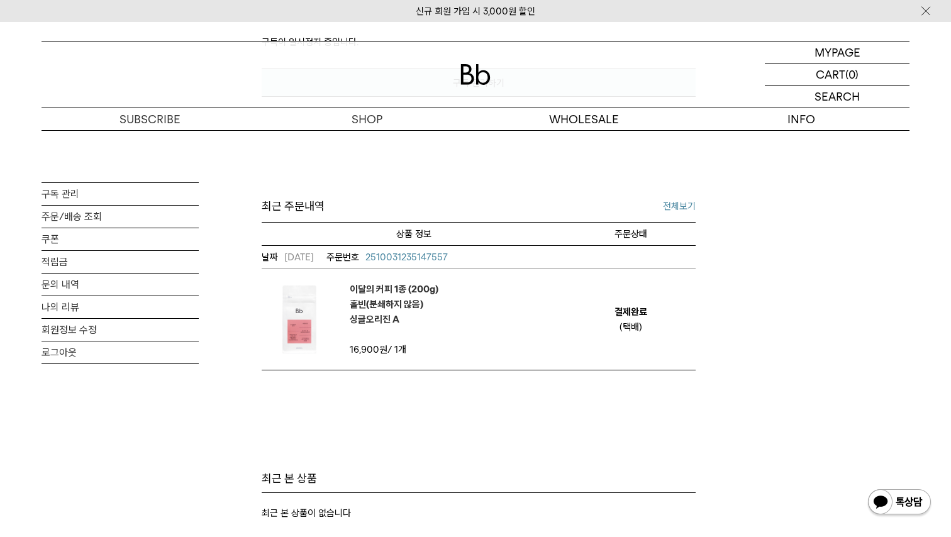
click at [392, 309] on em "이달의 커피 1종 (200g) 홀빈(분쇄하지 않음) 싱글오리진 A" at bounding box center [394, 304] width 89 height 45
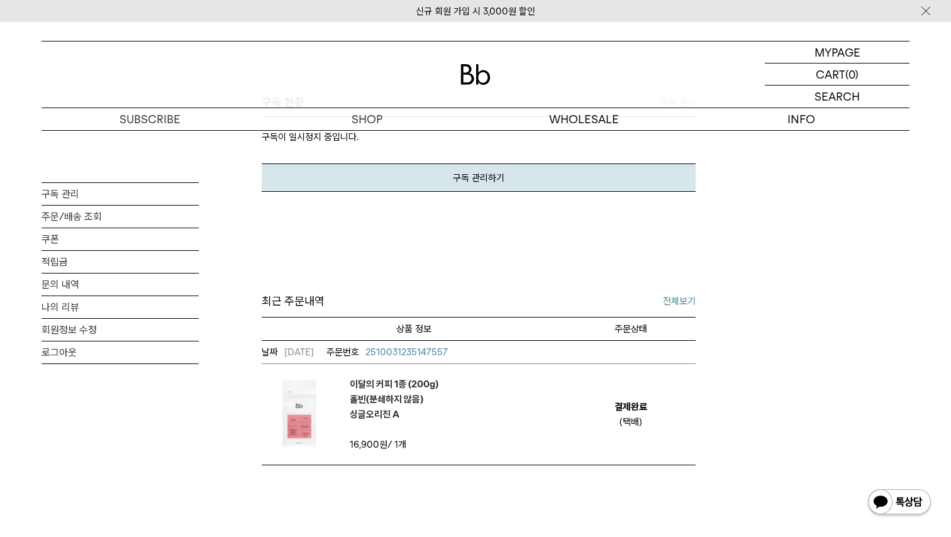
scroll to position [308, 0]
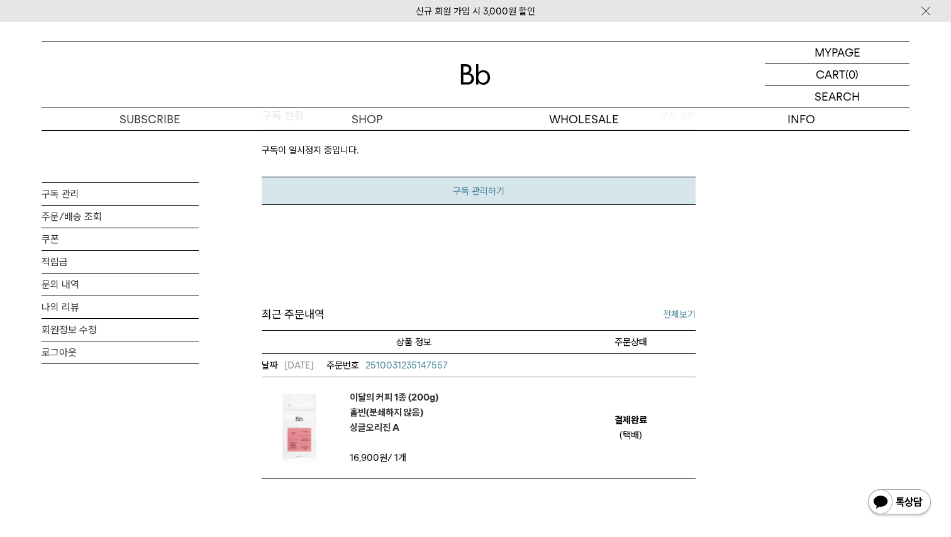
click at [514, 203] on link "구독 관리하기" at bounding box center [479, 191] width 434 height 28
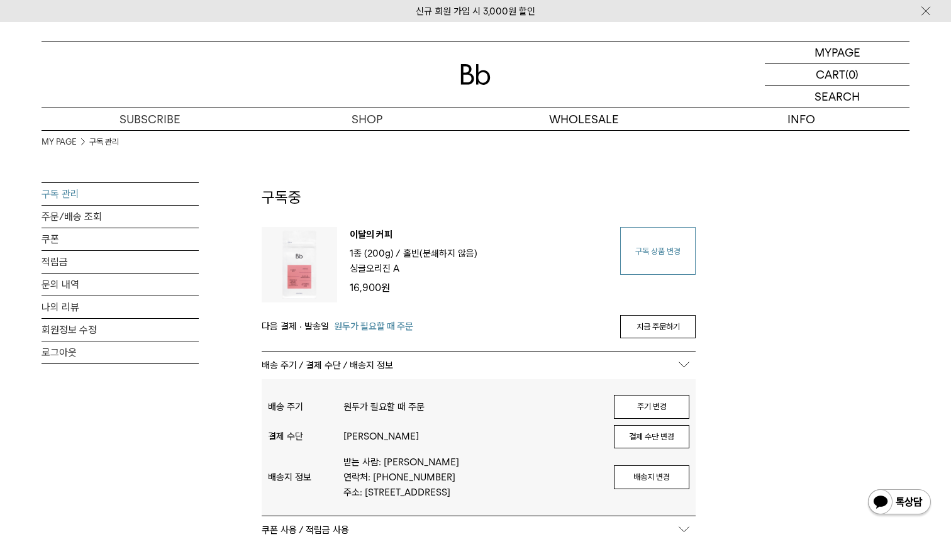
click at [649, 250] on link "구독 상품 변경" at bounding box center [657, 251] width 75 height 48
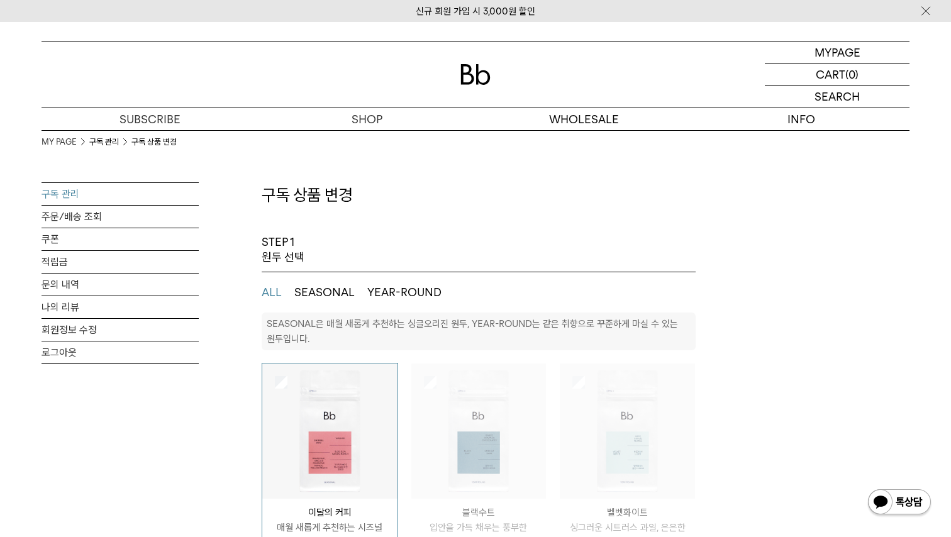
select select "**"
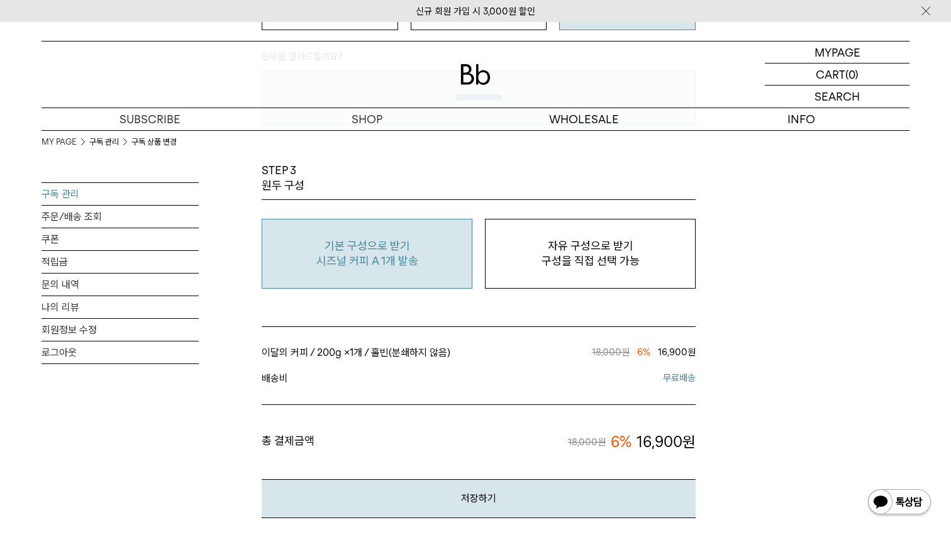
scroll to position [1054, 0]
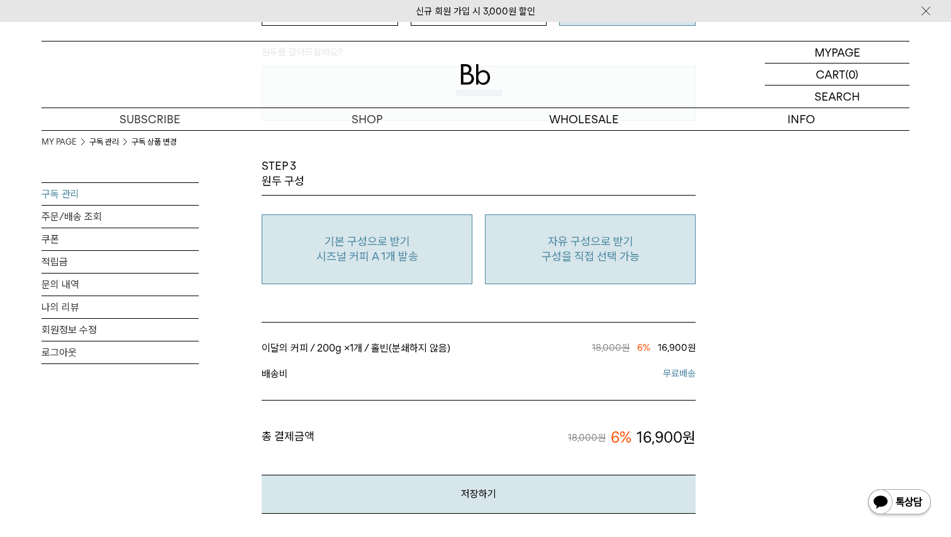
click at [570, 245] on p "자유 구성으로 받기" at bounding box center [590, 241] width 197 height 15
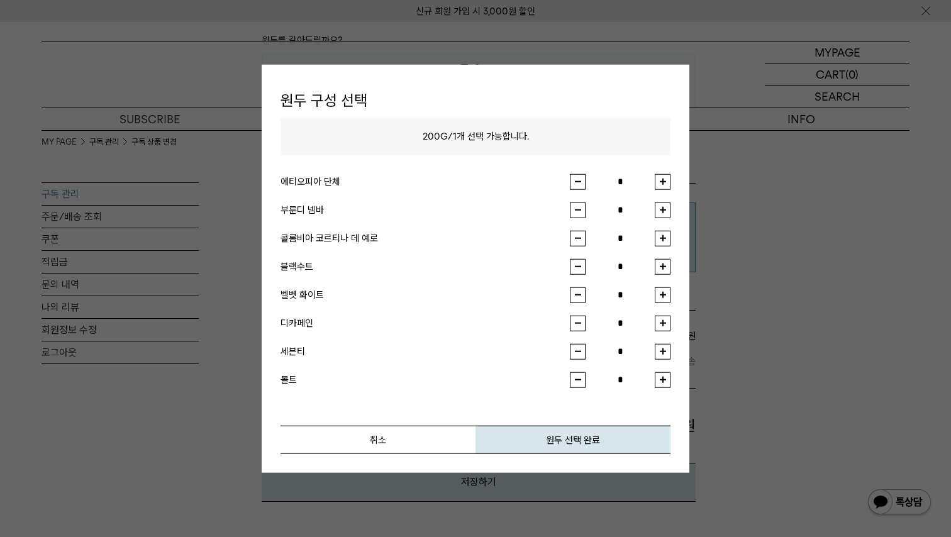
scroll to position [1067, 0]
click at [660, 233] on button "button" at bounding box center [663, 238] width 16 height 16
type input "*"
click at [562, 439] on button "원두 선택 완료" at bounding box center [573, 439] width 195 height 28
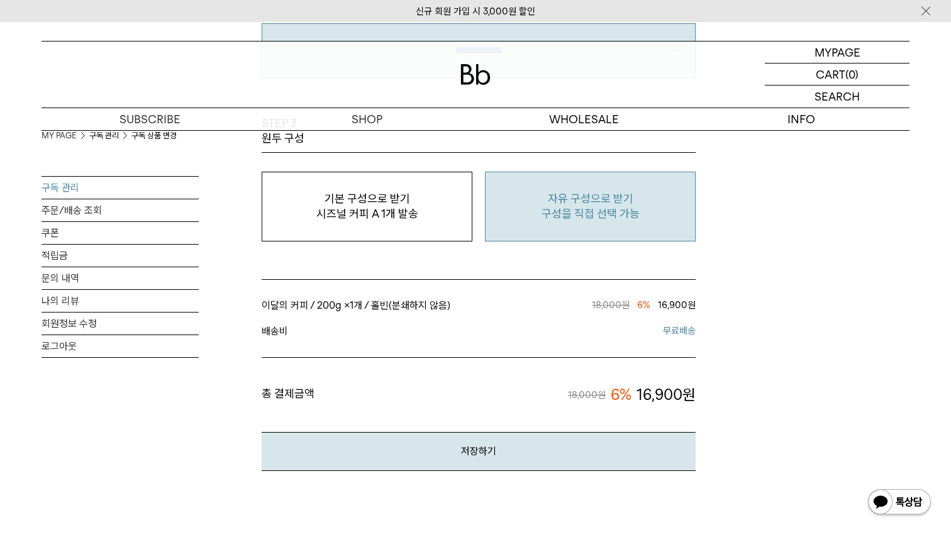
scroll to position [1110, 0]
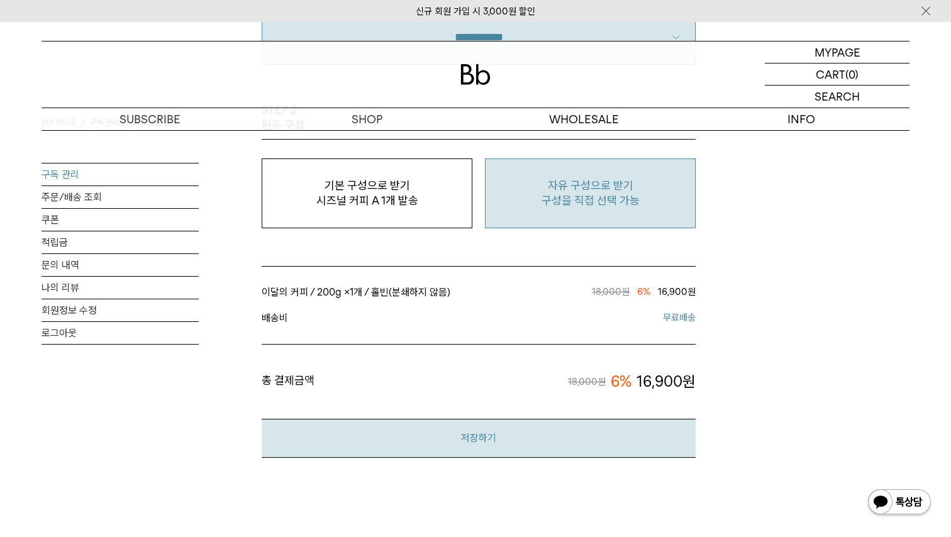
click at [521, 430] on button "저장하기" at bounding box center [479, 438] width 434 height 38
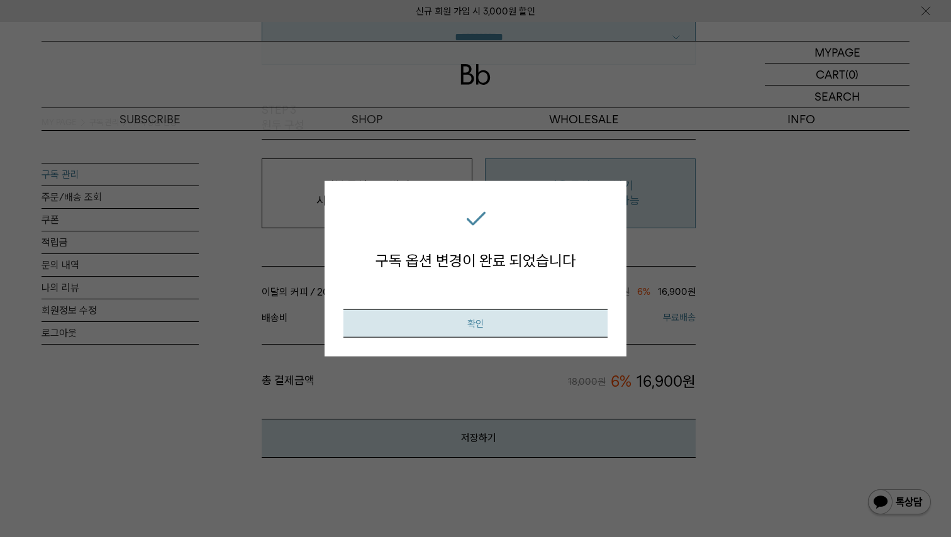
click at [483, 318] on button "확인" at bounding box center [475, 323] width 264 height 28
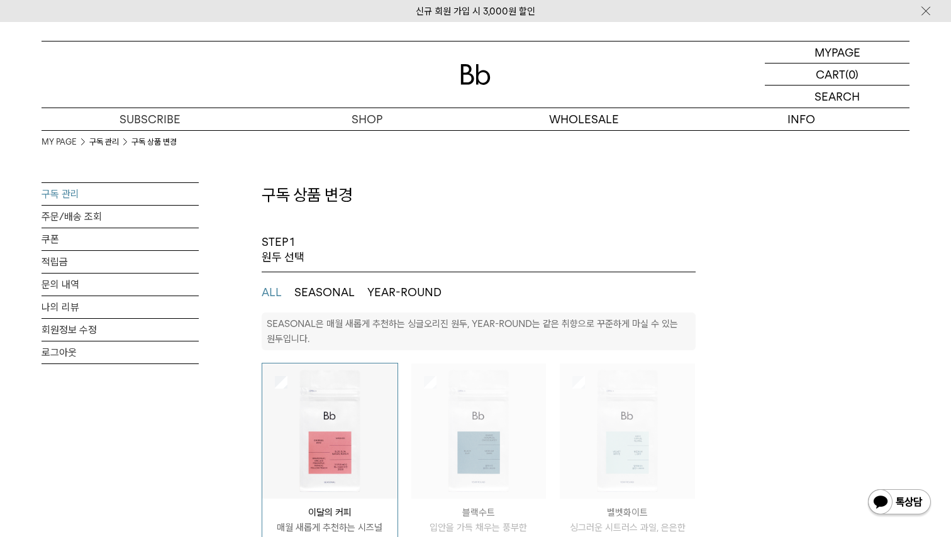
select select "**"
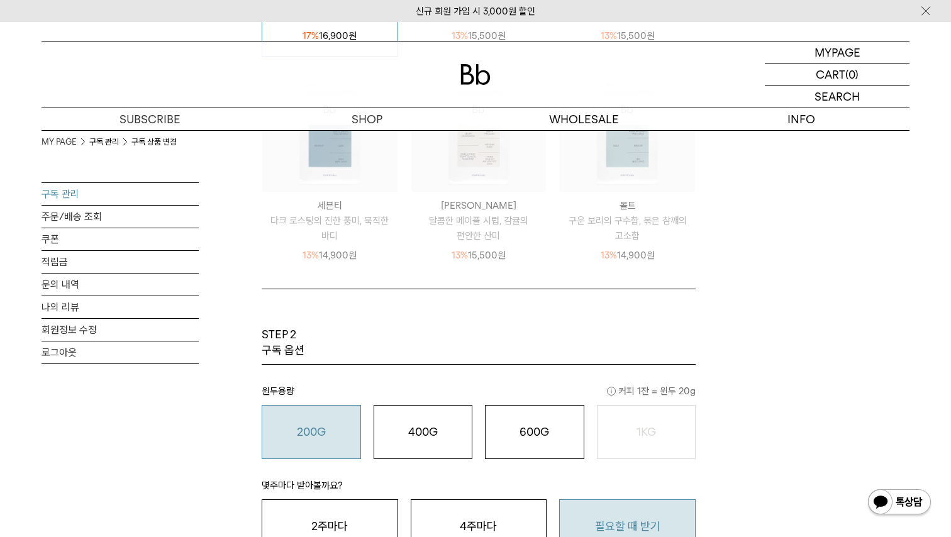
scroll to position [445, 0]
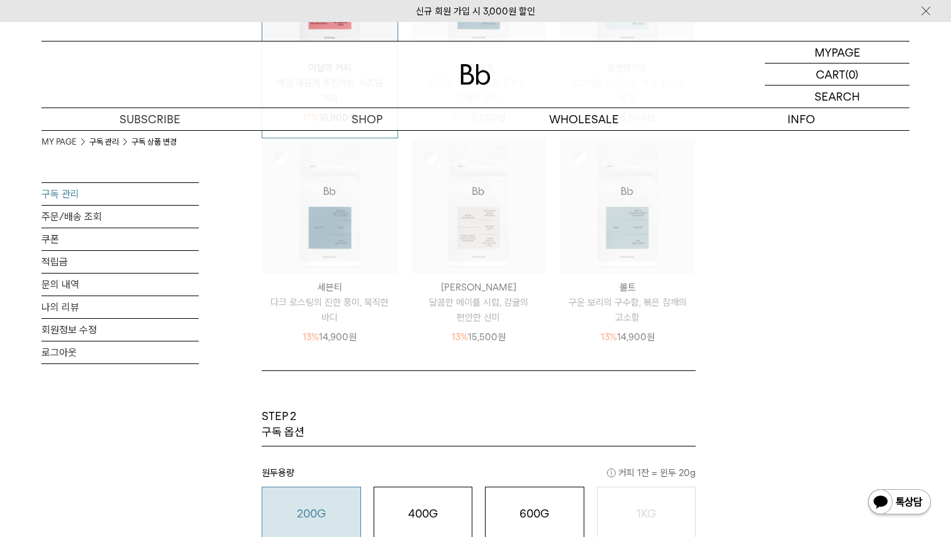
click at [149, 192] on link "구독 관리" at bounding box center [120, 194] width 157 height 22
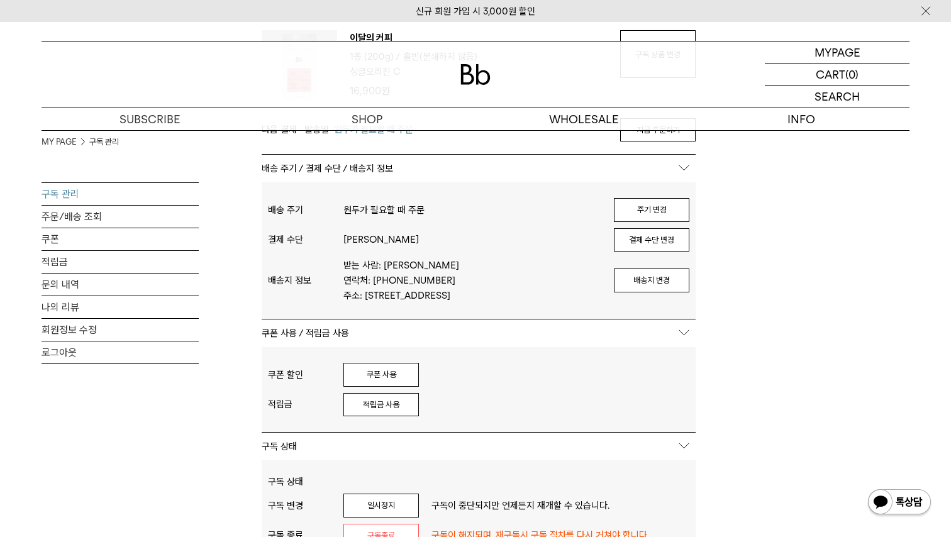
scroll to position [322, 0]
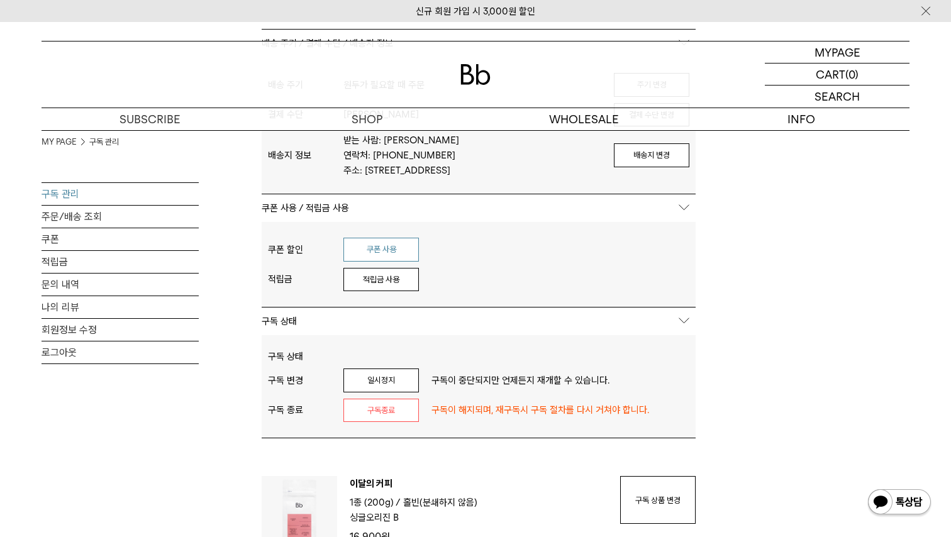
click at [372, 262] on button "쿠폰 사용" at bounding box center [380, 250] width 75 height 24
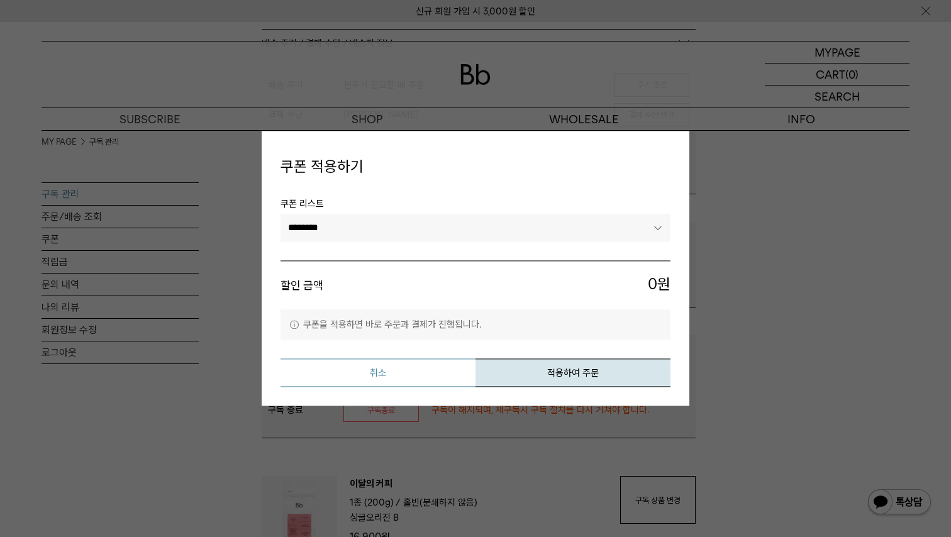
click at [377, 366] on button "취소" at bounding box center [378, 373] width 195 height 28
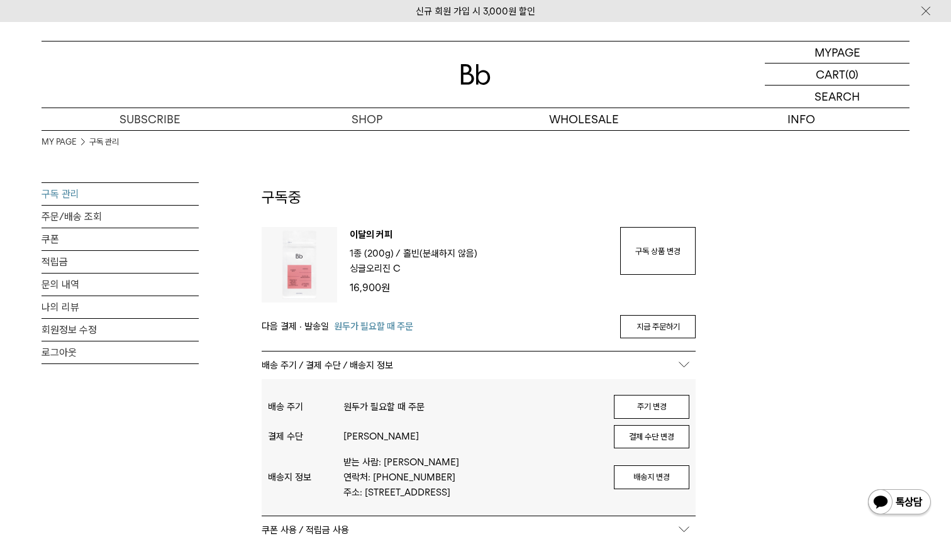
scroll to position [0, 0]
click at [66, 219] on link "주문/배송 조회" at bounding box center [120, 217] width 157 height 22
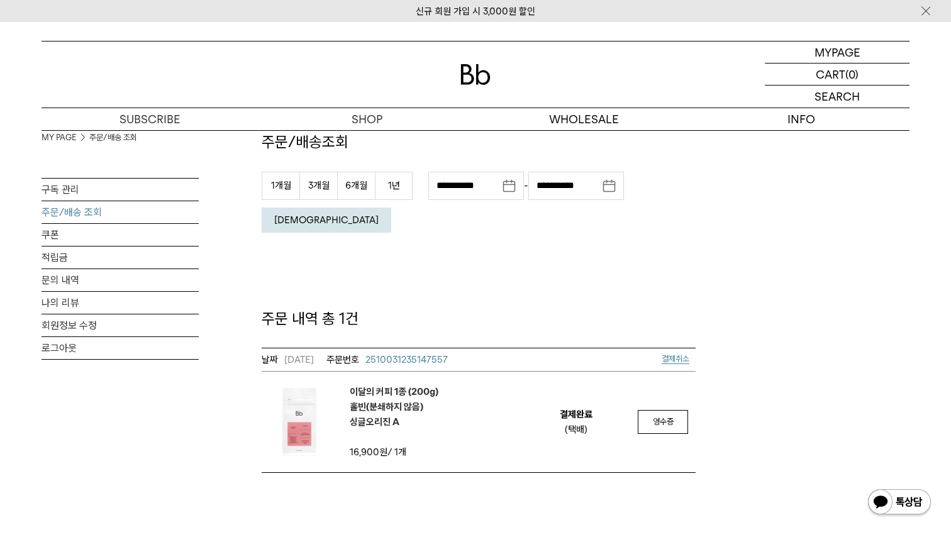
scroll to position [57, 0]
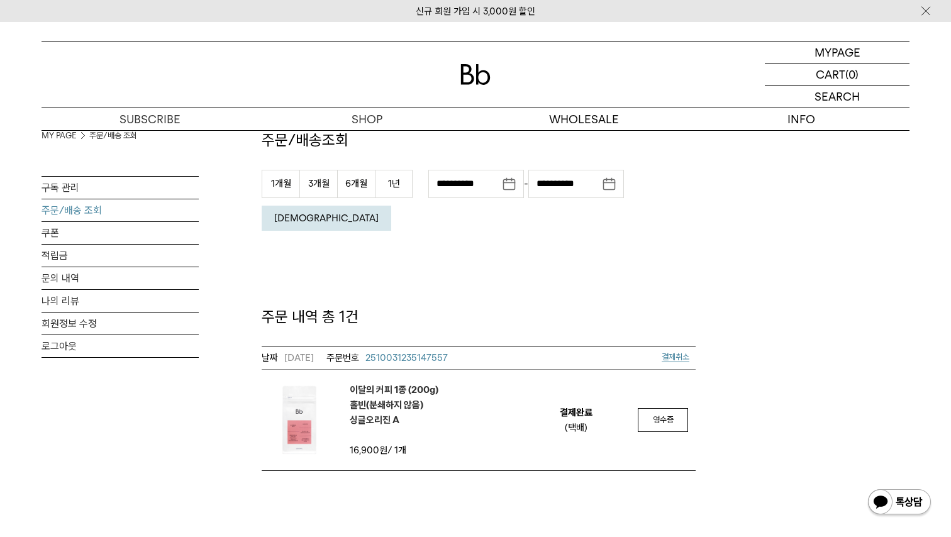
click at [675, 352] on span "결제취소" at bounding box center [676, 356] width 28 height 9
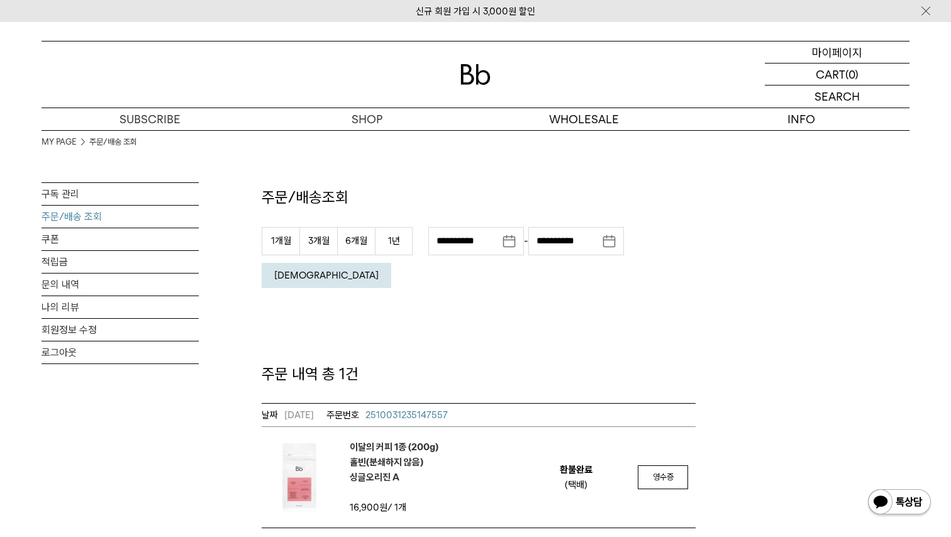
click at [815, 57] on p "마이페이지" at bounding box center [837, 52] width 50 height 21
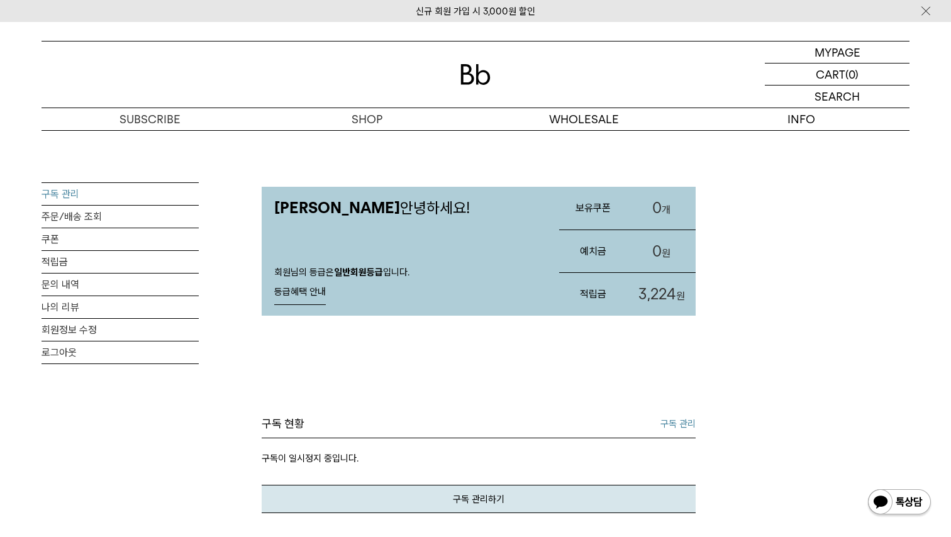
click at [63, 199] on link "구독 관리" at bounding box center [120, 194] width 157 height 22
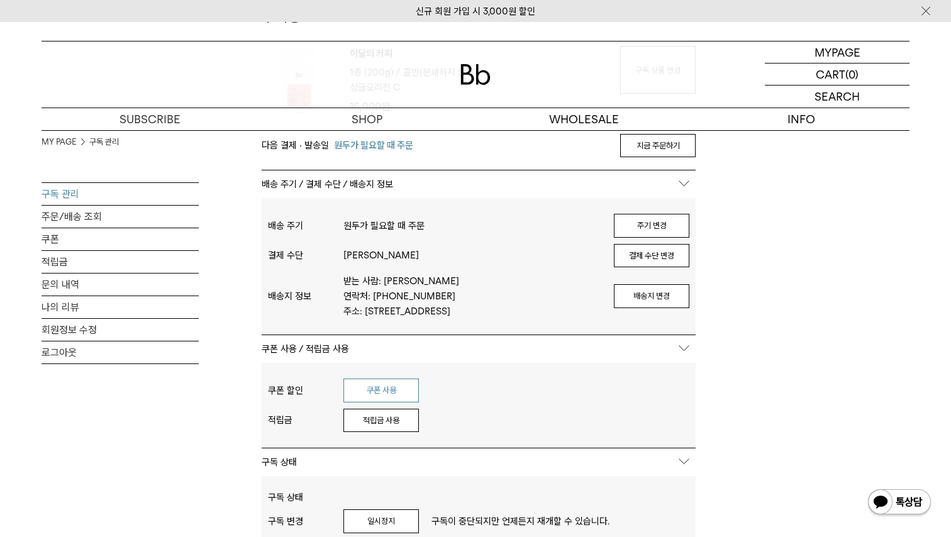
scroll to position [220, 0]
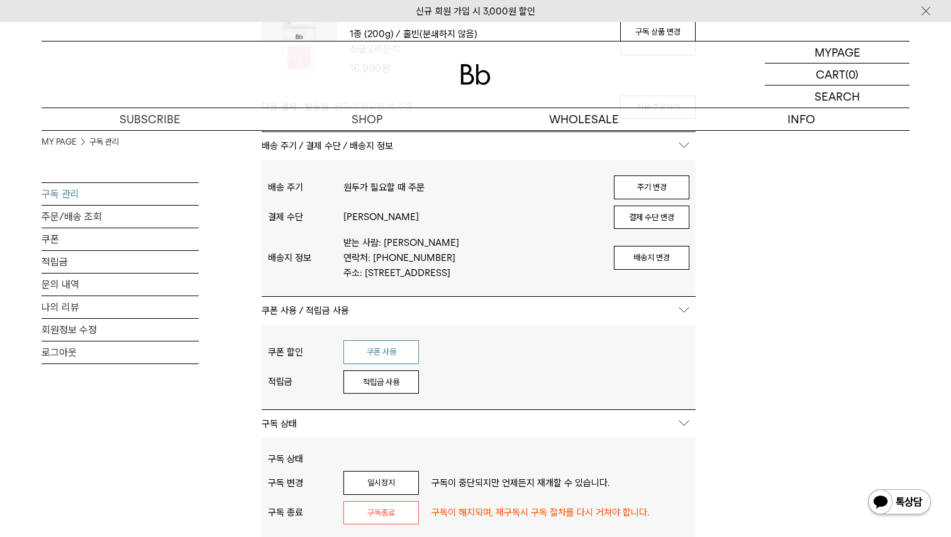
click at [392, 364] on button "쿠폰 사용" at bounding box center [380, 352] width 75 height 24
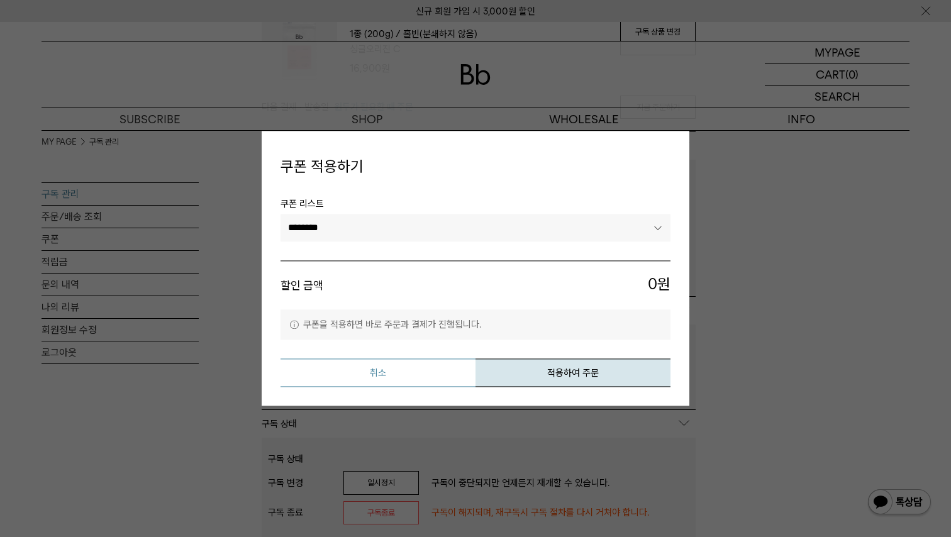
click at [407, 375] on button "취소" at bounding box center [378, 373] width 195 height 28
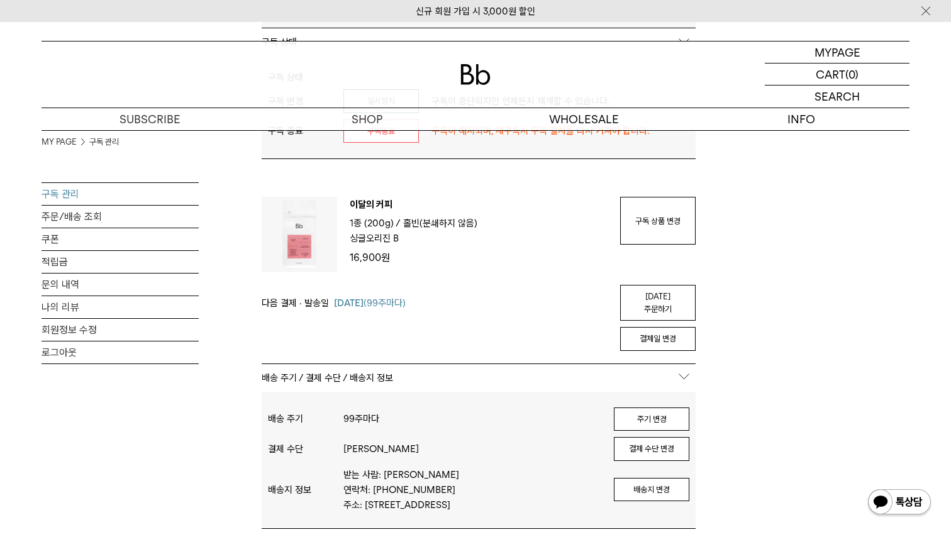
scroll to position [614, 0]
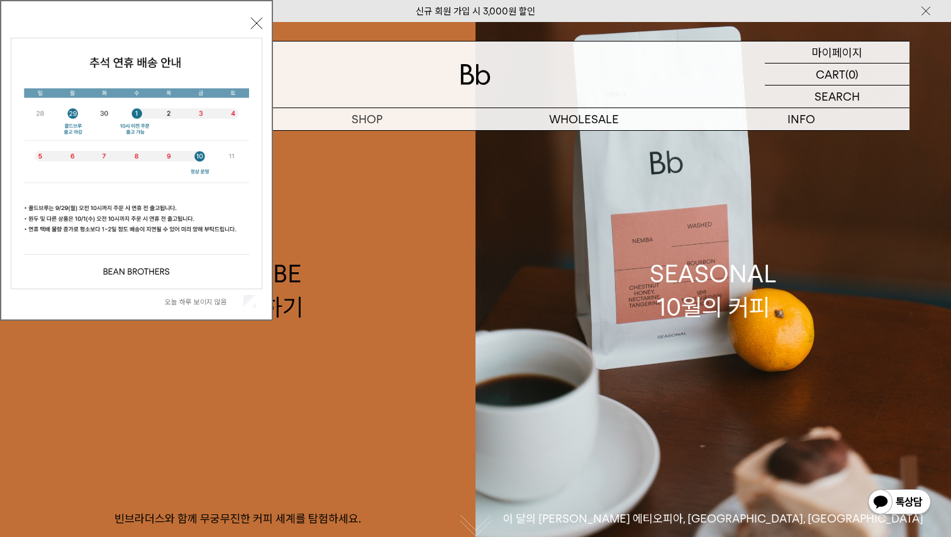
click at [847, 51] on p "마이페이지" at bounding box center [837, 52] width 50 height 21
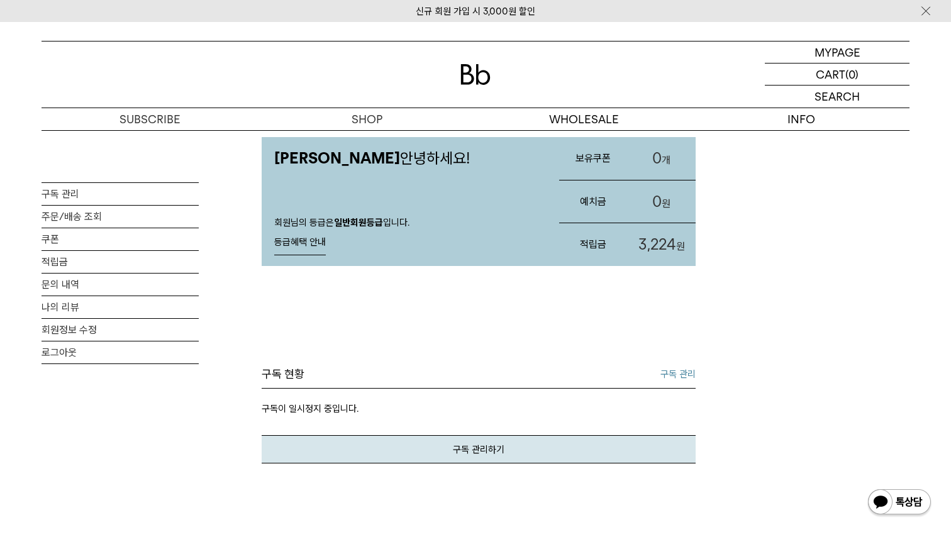
scroll to position [48, 0]
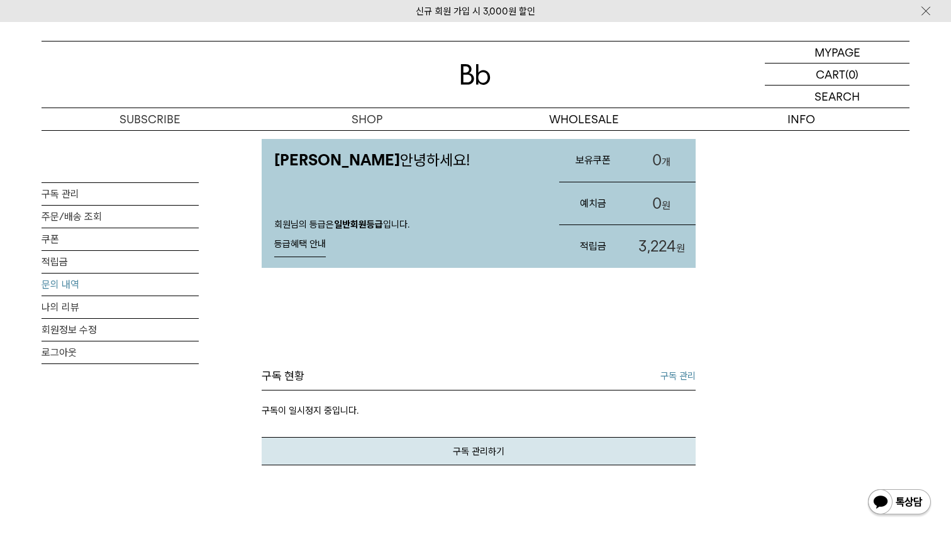
click at [96, 288] on link "문의 내역" at bounding box center [120, 285] width 157 height 22
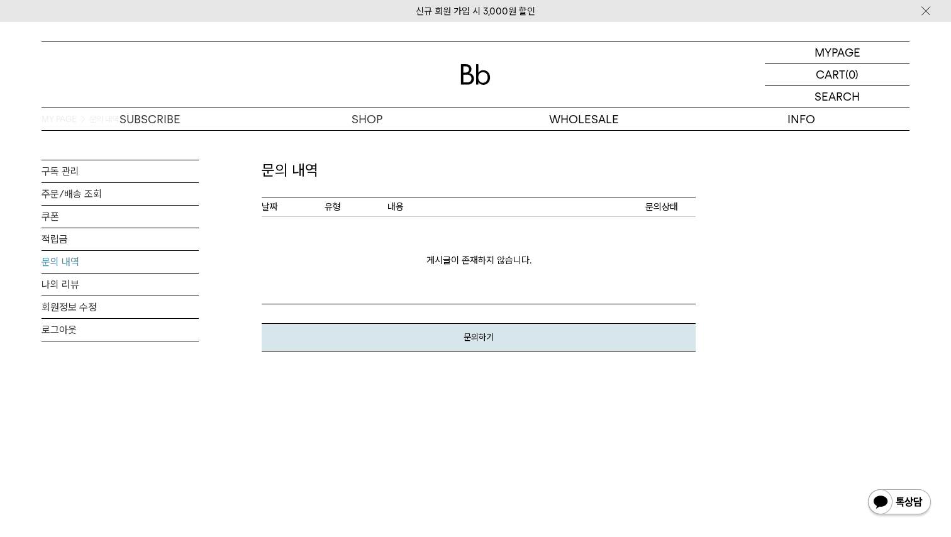
scroll to position [25, 0]
click at [808, 47] on div "MYPAGE 마이페이지" at bounding box center [837, 52] width 145 height 21
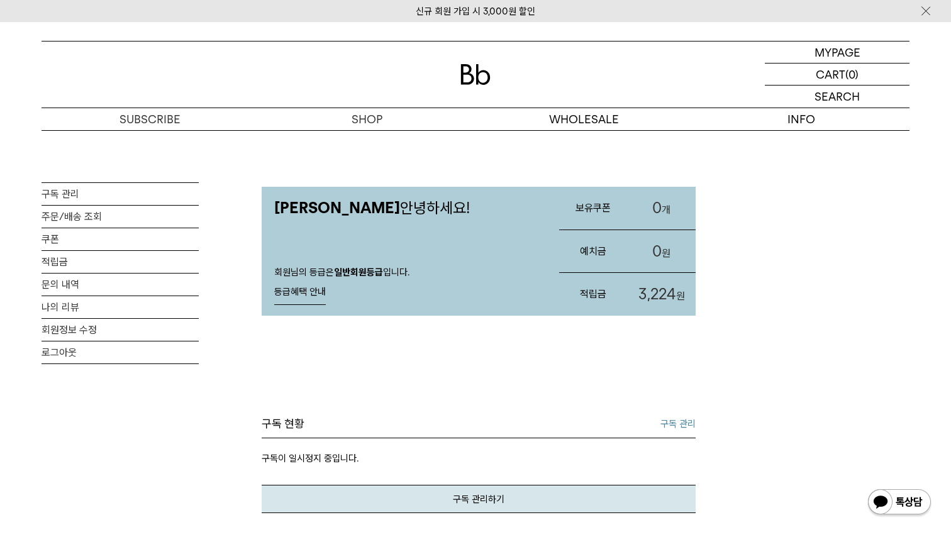
click at [667, 208] on link "0 개" at bounding box center [662, 208] width 68 height 43
